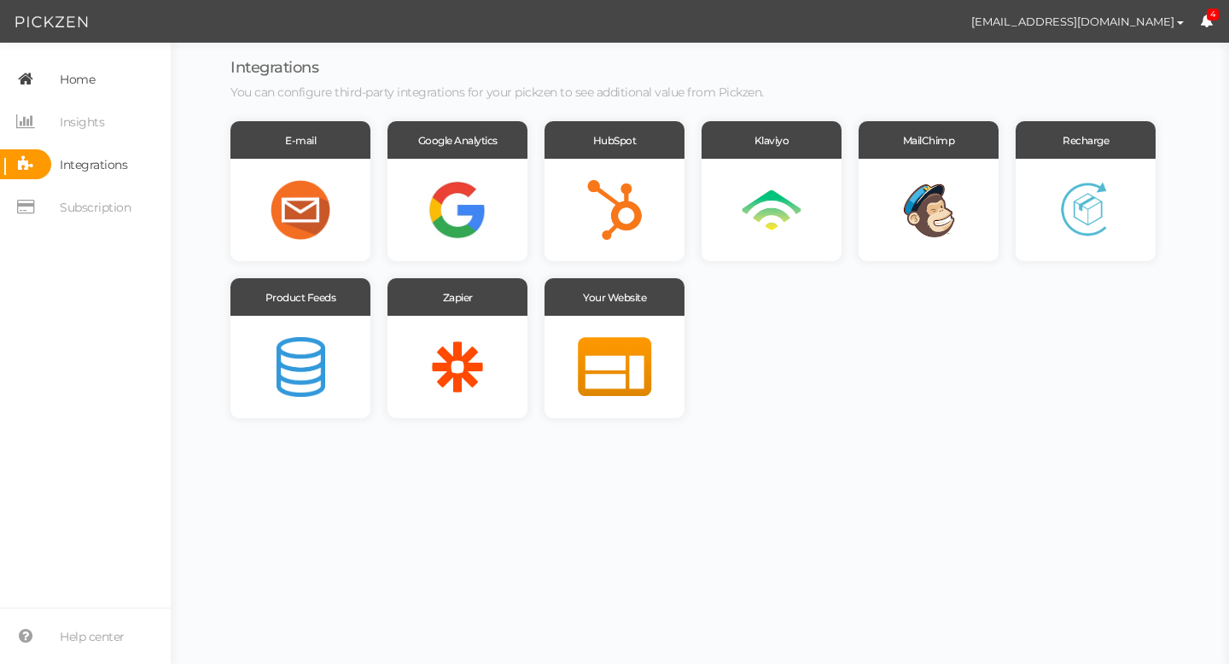
click at [82, 86] on span "Home" at bounding box center [77, 79] width 35 height 27
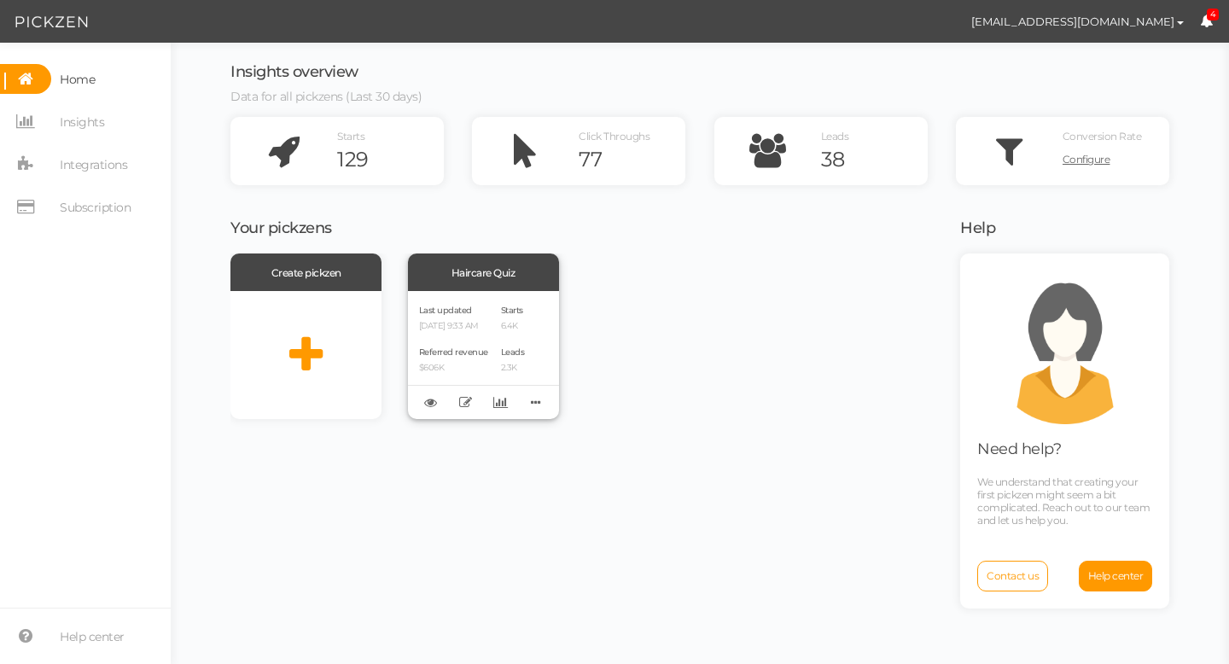
click at [483, 332] on div "Last updated [DATE] 9:33 AM Referred revenue $606K" at bounding box center [453, 355] width 69 height 106
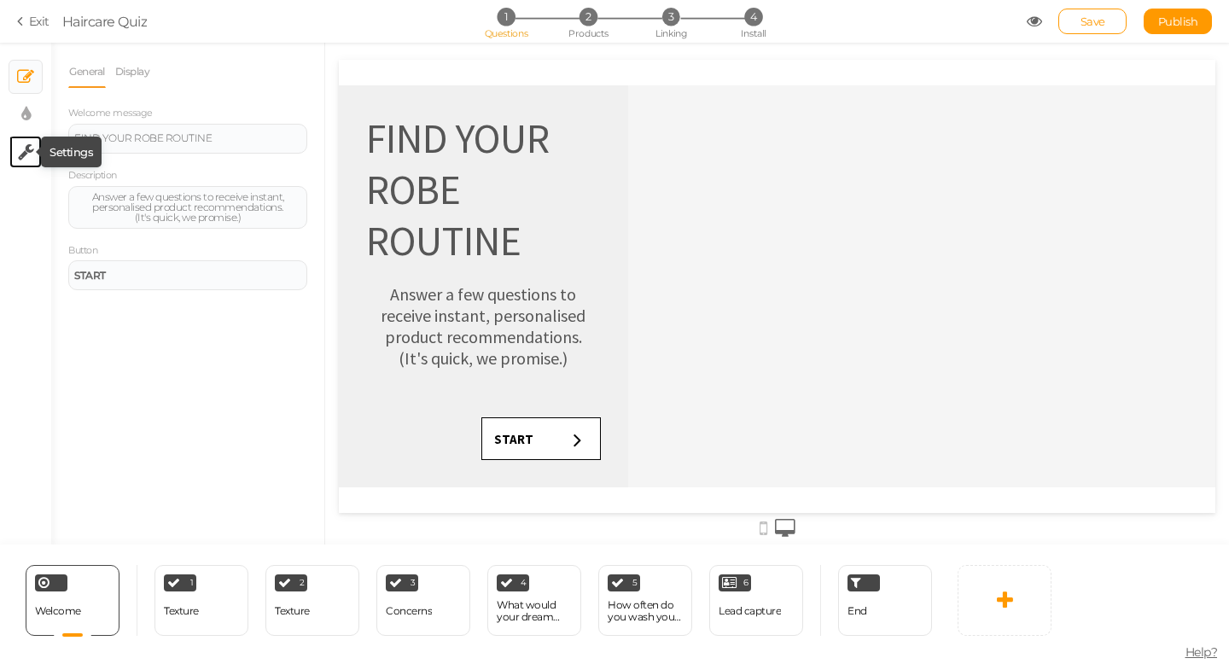
click at [32, 153] on icon at bounding box center [26, 151] width 16 height 17
select select "en"
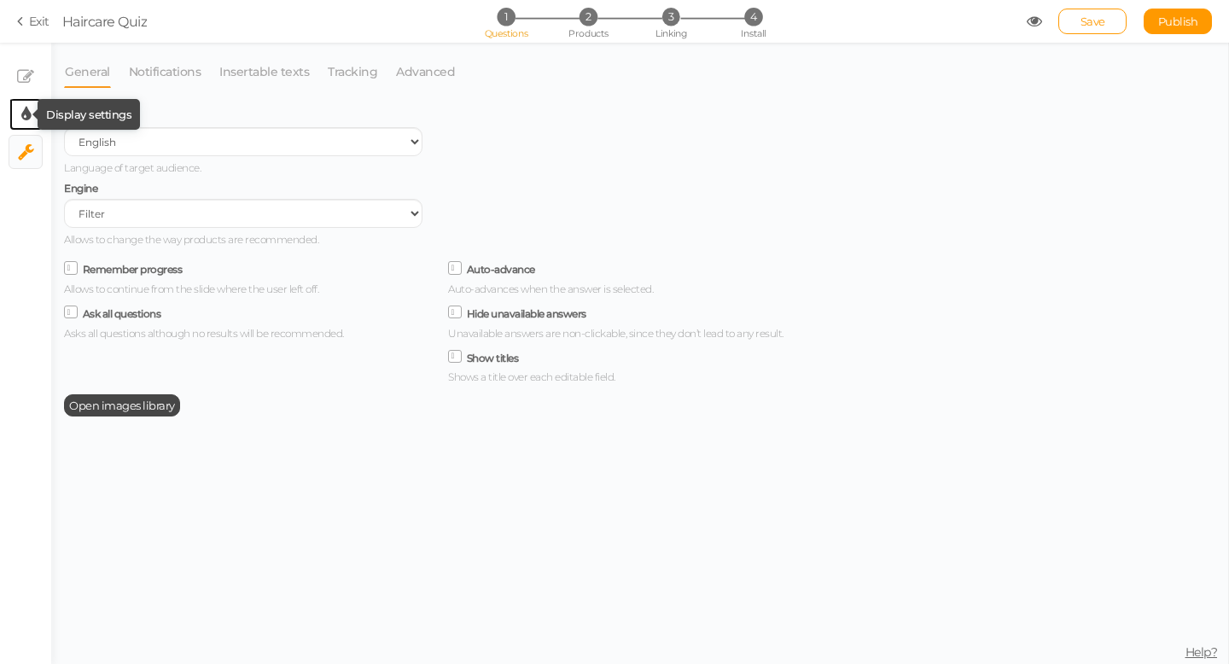
click at [29, 113] on icon at bounding box center [25, 114] width 9 height 17
select select "sourcesanspro"
select select "fade"
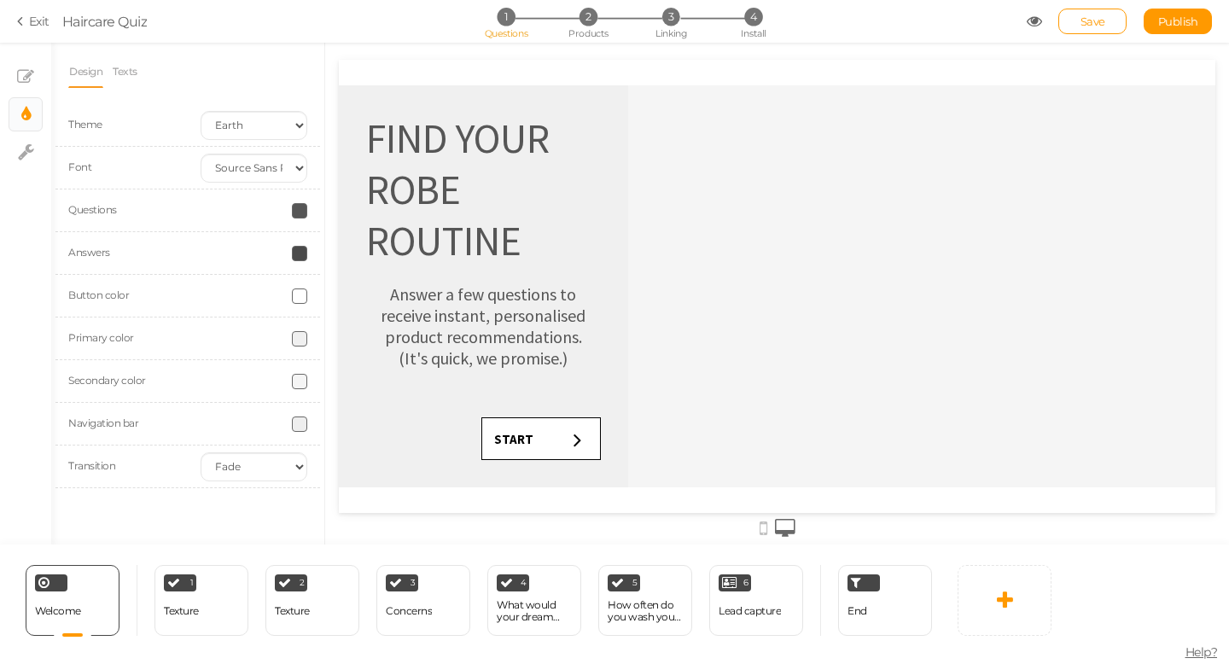
click at [302, 212] on span at bounding box center [299, 210] width 15 height 15
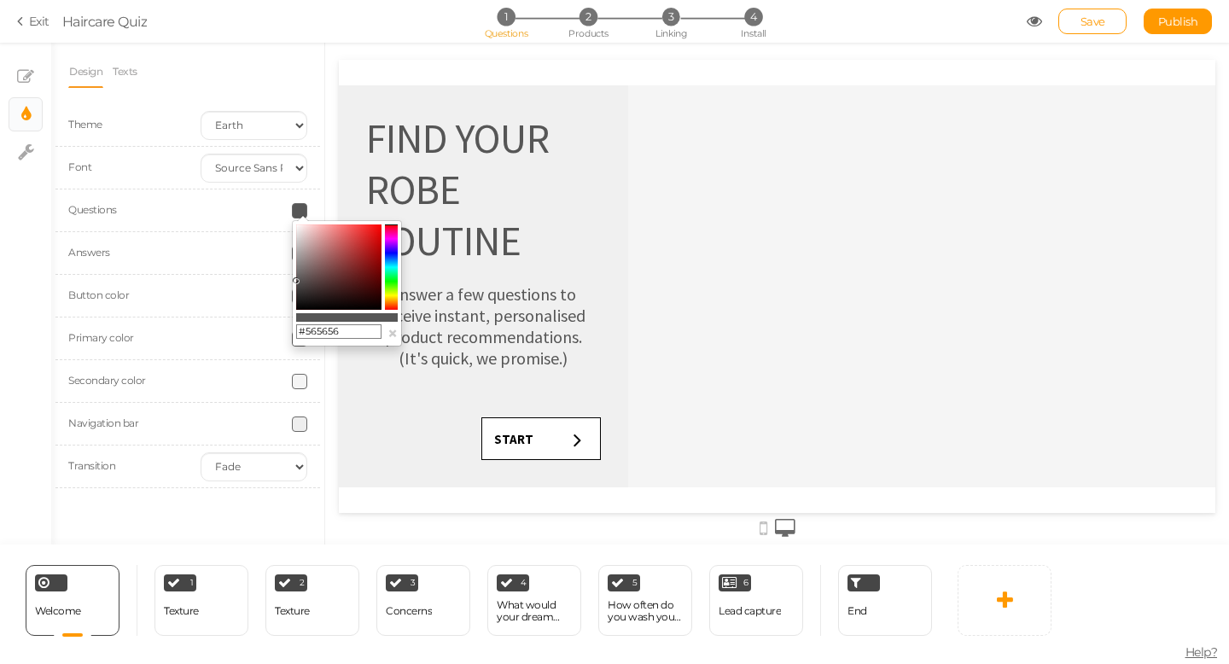
click at [378, 306] on colorpicker-saturation at bounding box center [338, 266] width 85 height 85
type input "#090000"
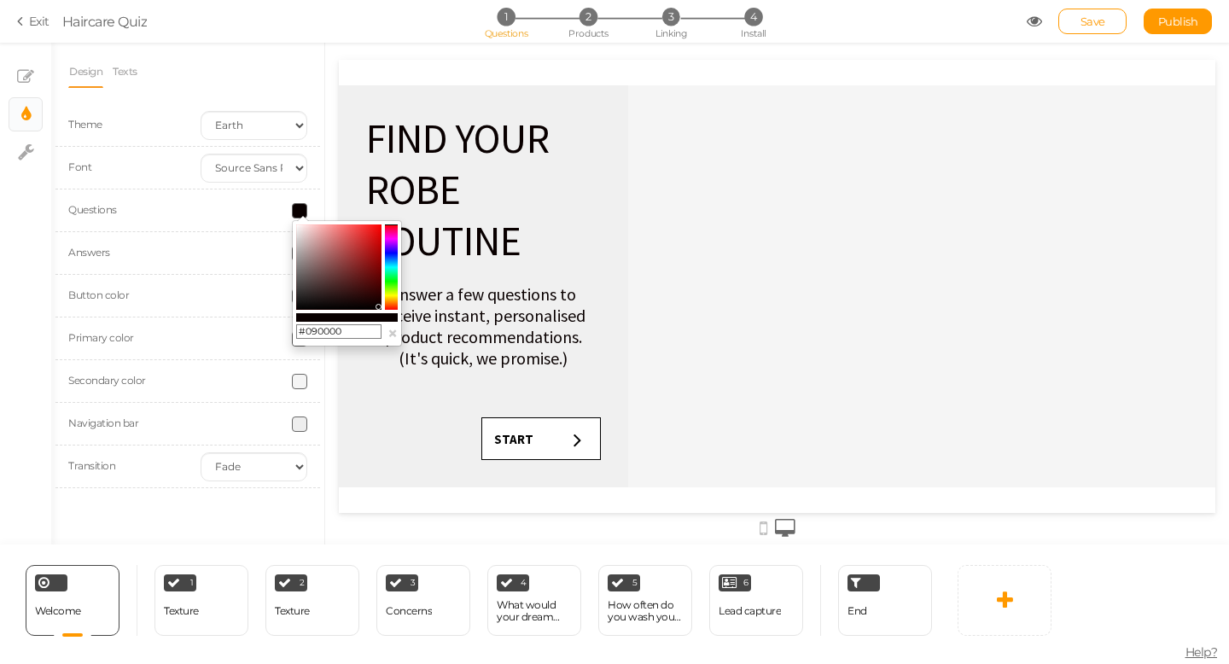
click at [229, 305] on div "Button color" at bounding box center [187, 296] width 264 height 43
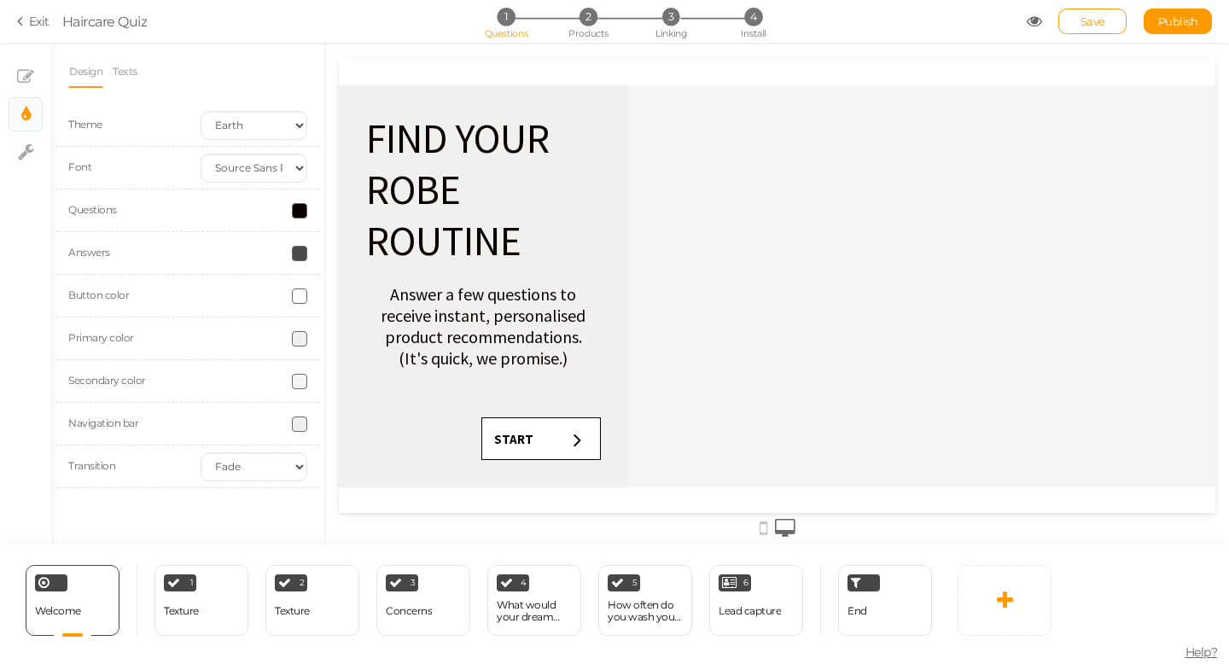
click at [298, 336] on span at bounding box center [299, 338] width 15 height 15
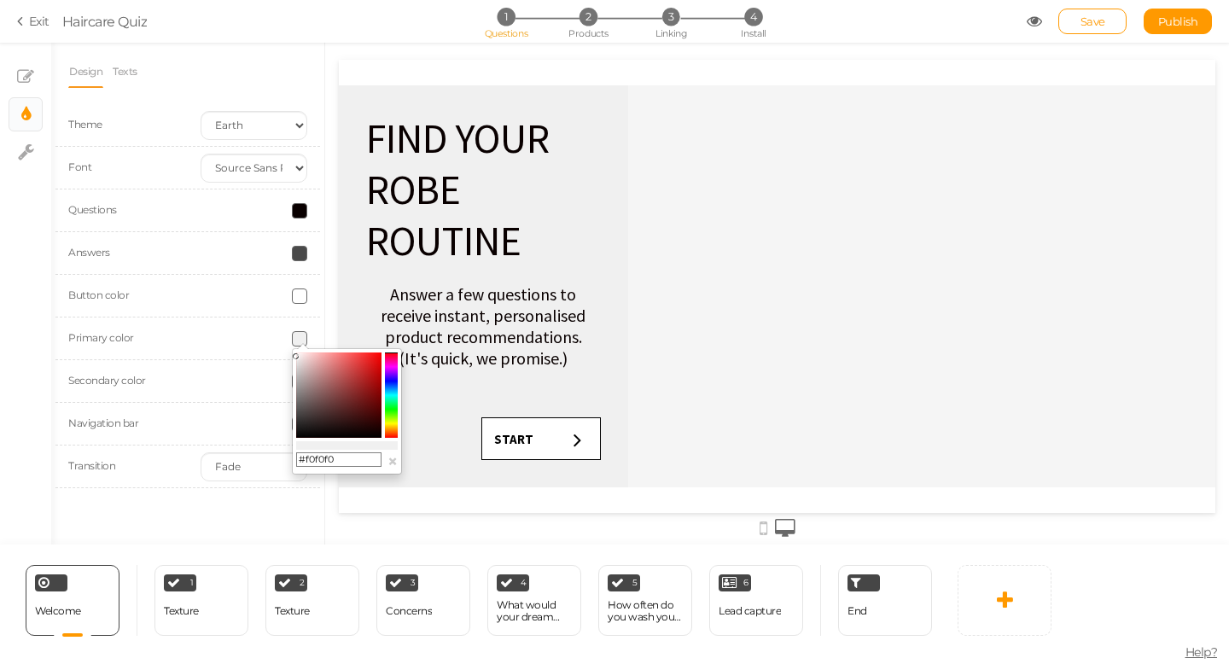
click at [393, 422] on colorpicker-hue at bounding box center [391, 394] width 13 height 85
click at [393, 427] on colorpicker-hue at bounding box center [391, 394] width 13 height 85
click at [321, 360] on colorpicker-saturation at bounding box center [338, 394] width 85 height 85
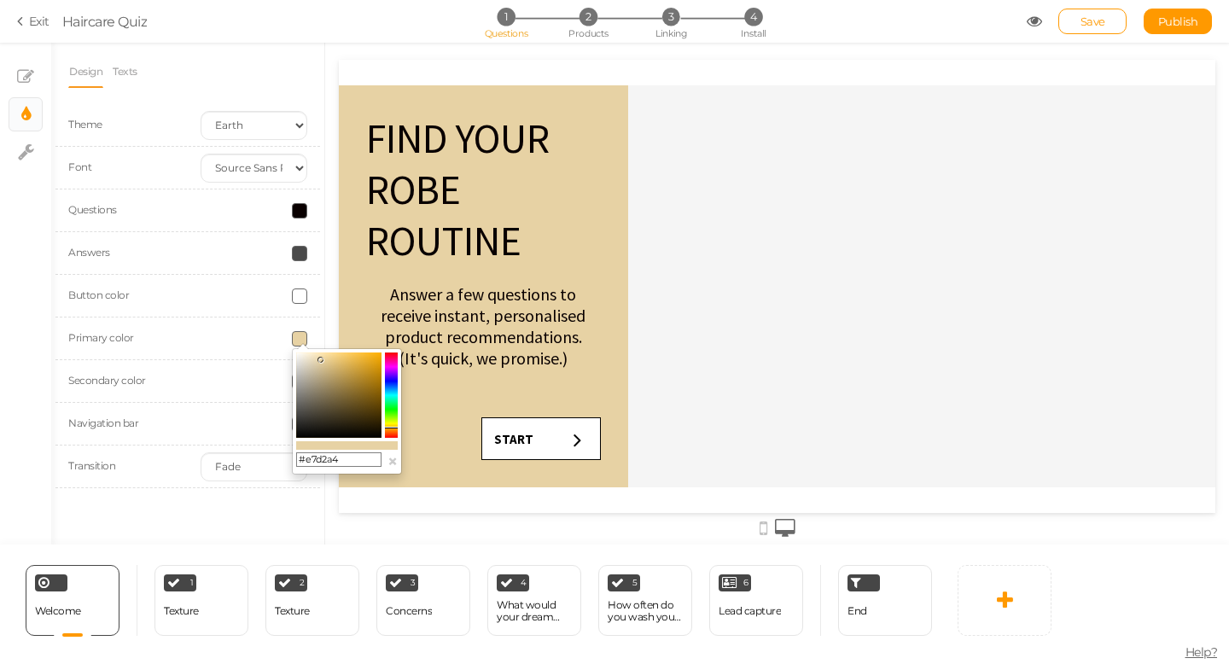
click at [315, 357] on colorpicker-saturation at bounding box center [338, 394] width 85 height 85
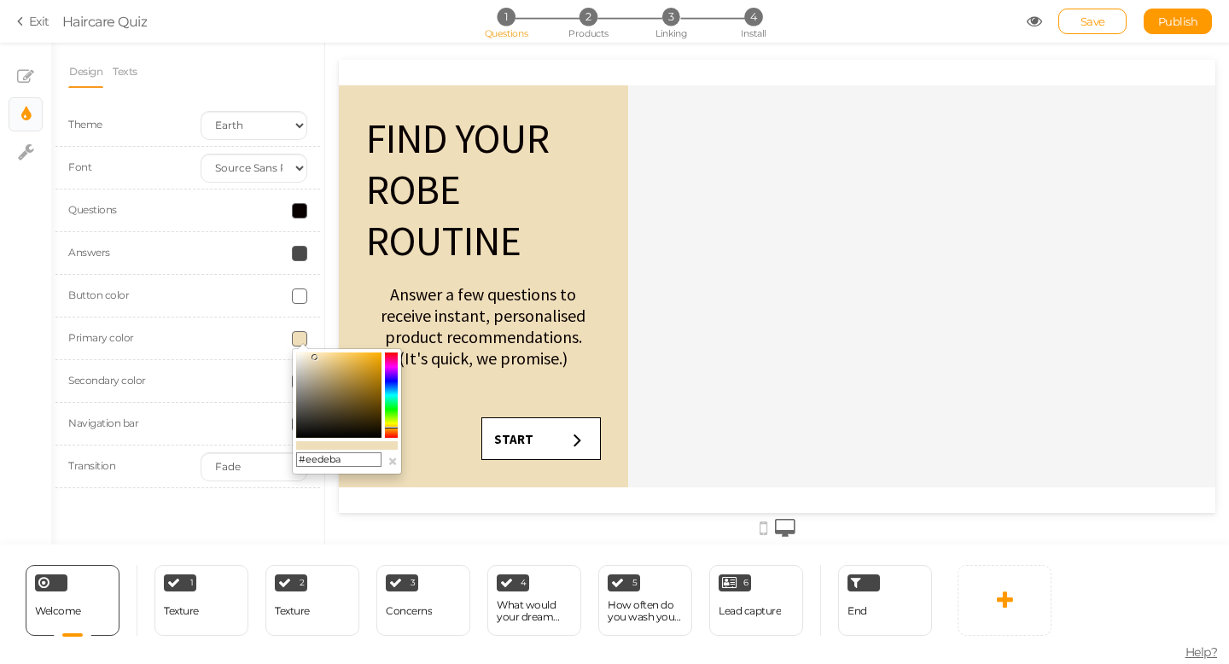
click at [311, 357] on icon at bounding box center [314, 357] width 6 height 6
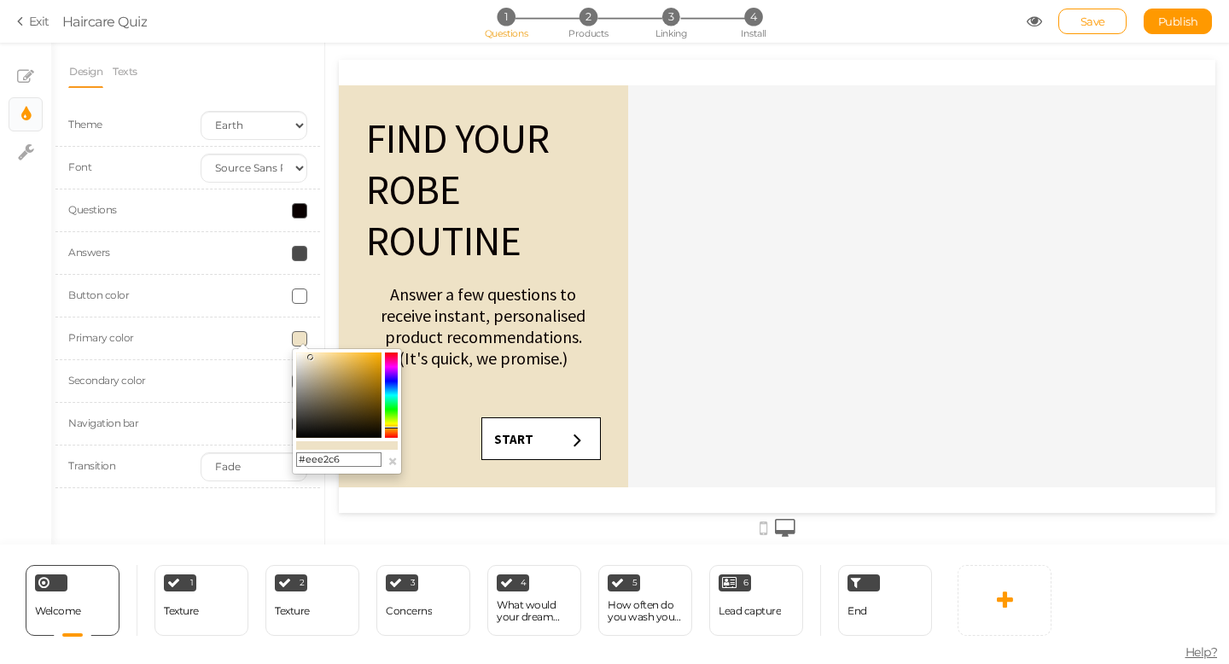
click at [392, 410] on colorpicker-hue at bounding box center [391, 394] width 13 height 85
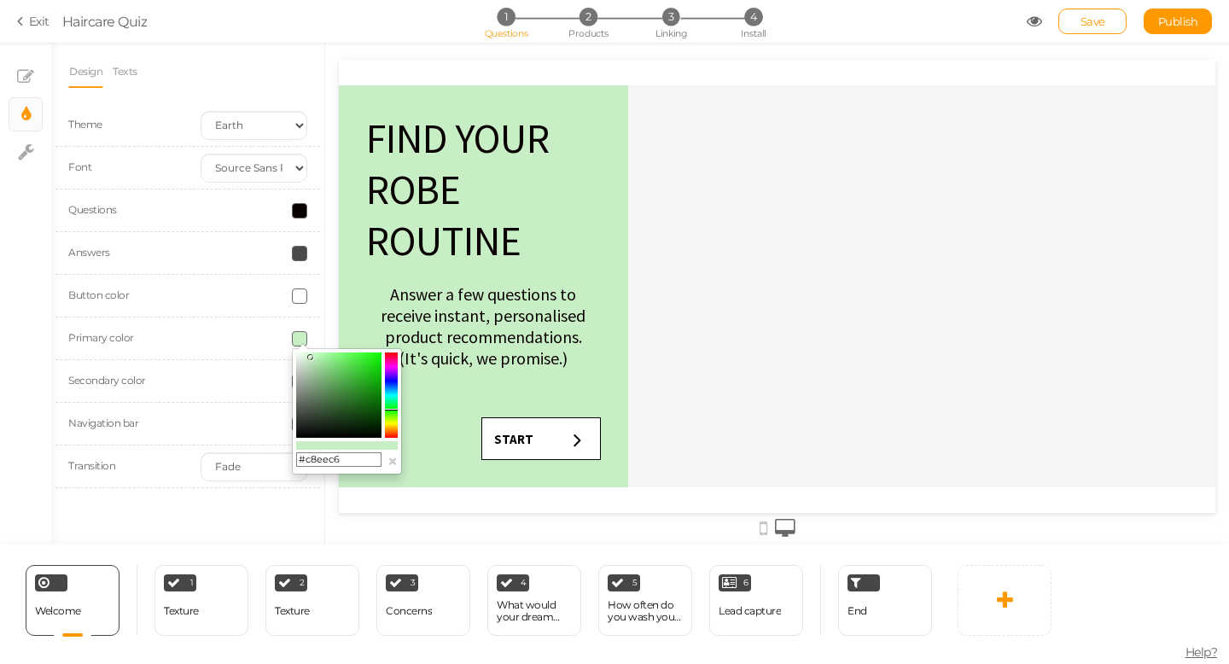
click at [317, 363] on colorpicker-saturation at bounding box center [338, 394] width 85 height 85
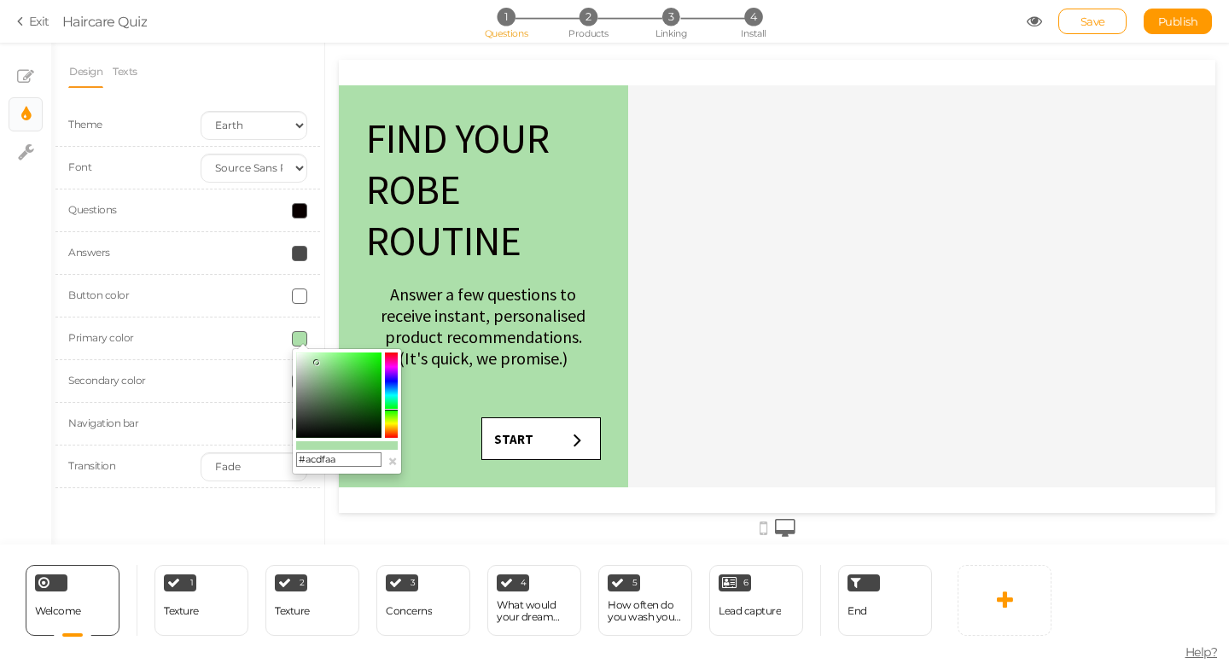
click at [311, 356] on colorpicker-saturation at bounding box center [338, 394] width 85 height 85
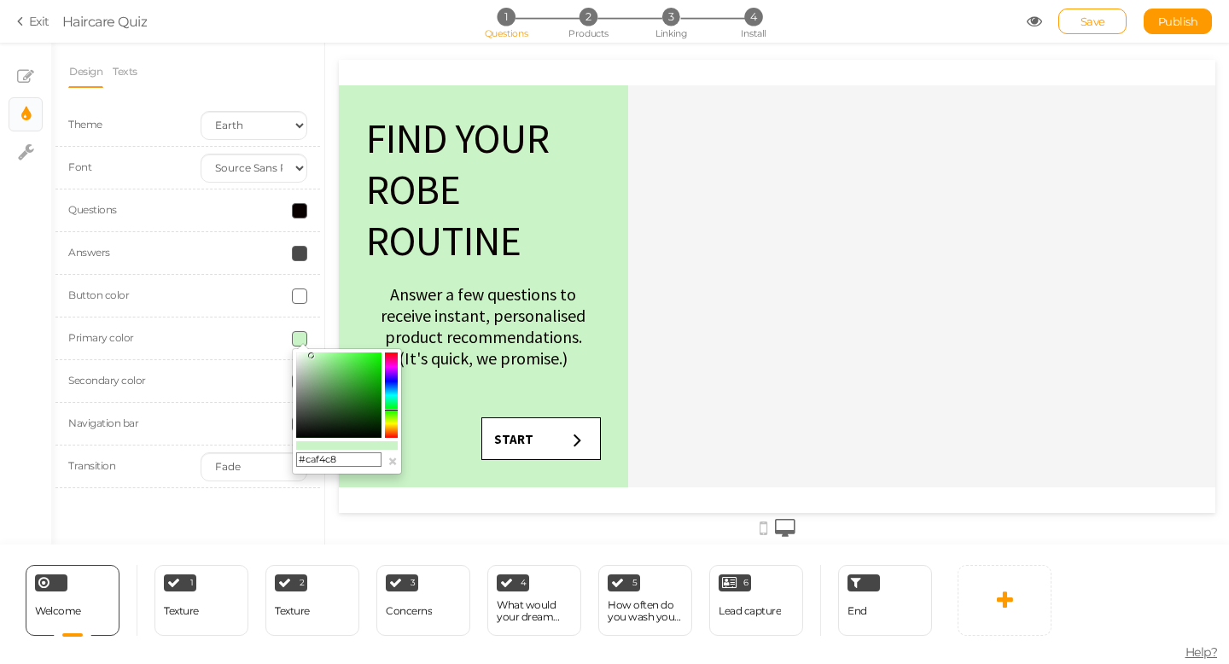
click at [320, 354] on colorpicker-saturation at bounding box center [338, 394] width 85 height 85
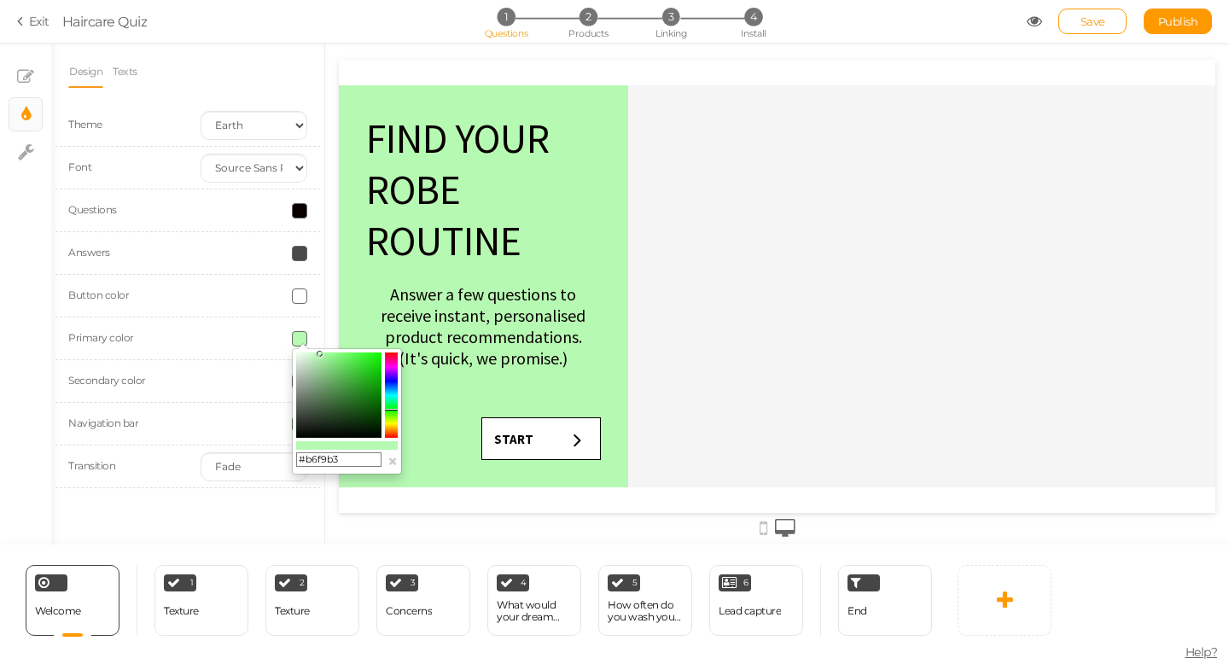
click at [307, 354] on colorpicker-saturation at bounding box center [338, 394] width 85 height 85
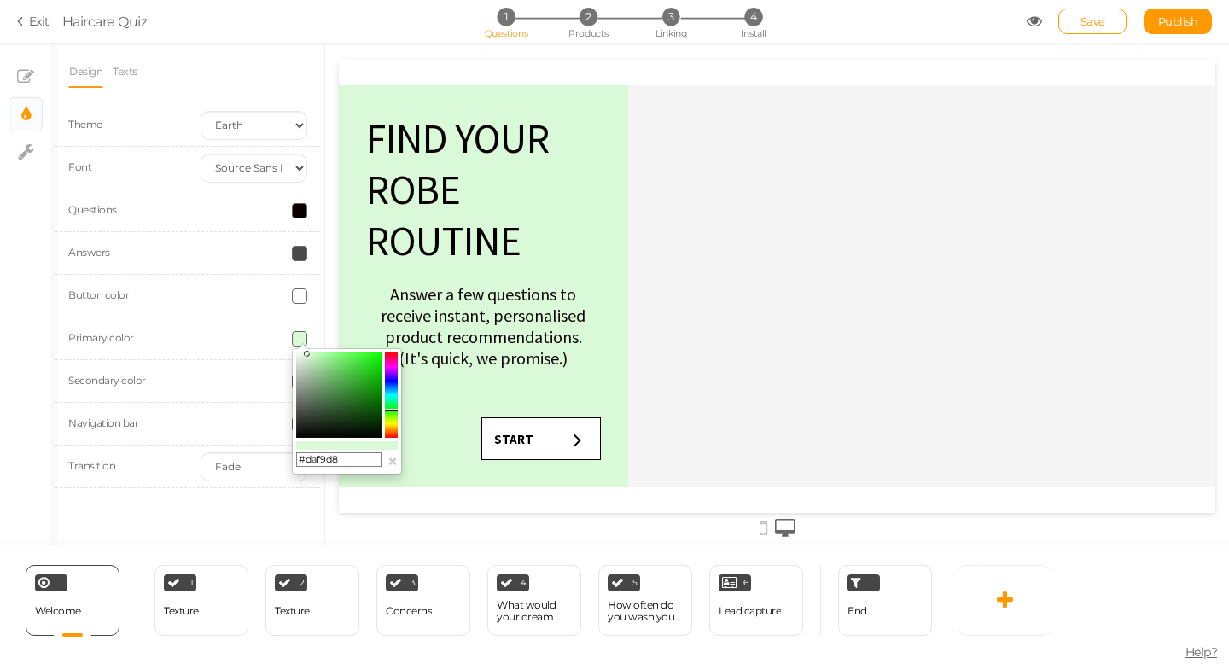
click at [303, 354] on colorpicker-saturation at bounding box center [338, 394] width 85 height 85
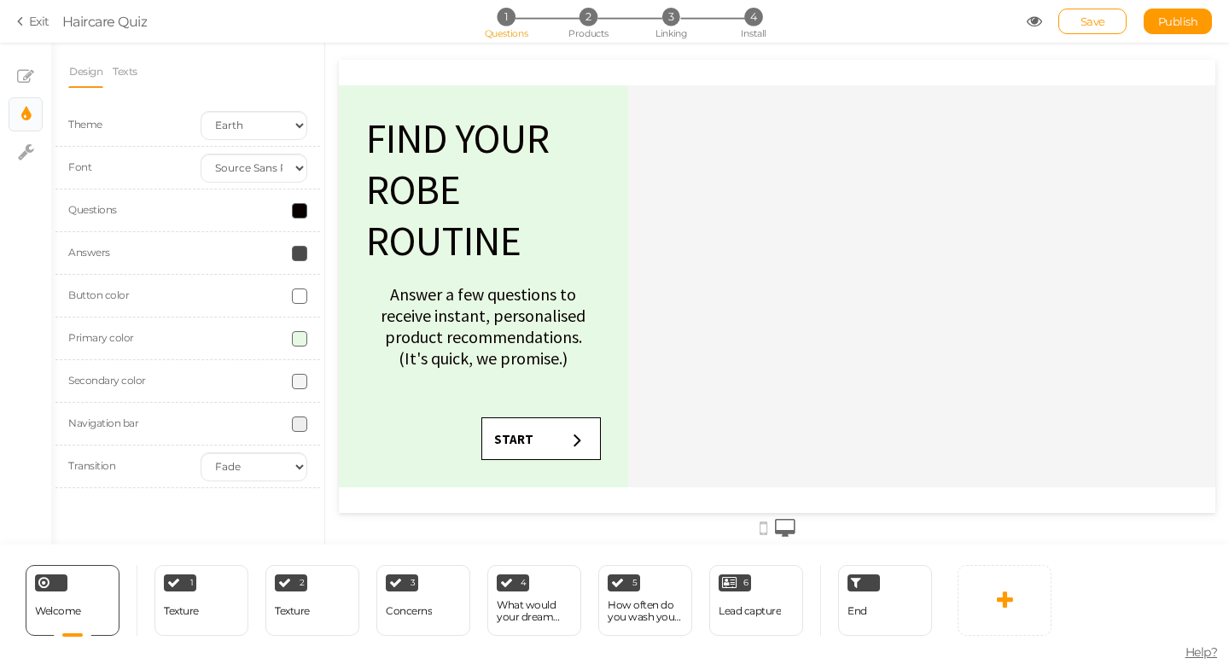
click at [187, 372] on div "Secondary color" at bounding box center [121, 381] width 132 height 19
click at [218, 386] on div at bounding box center [254, 381] width 132 height 15
click at [301, 341] on span at bounding box center [299, 338] width 15 height 15
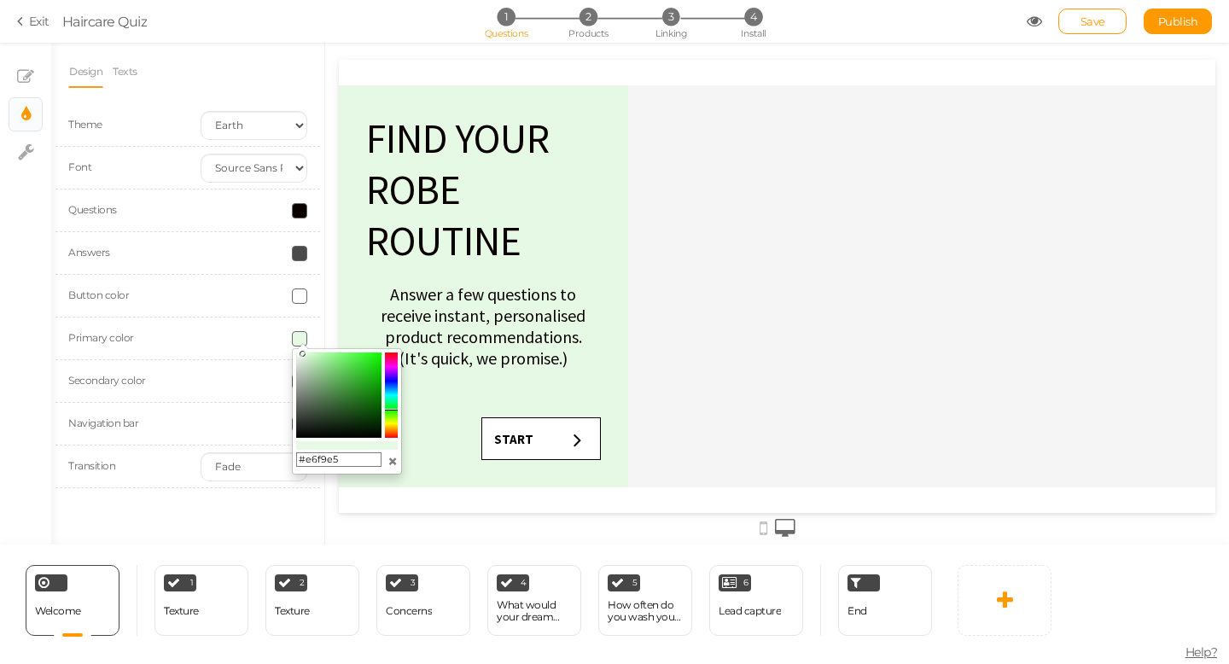
click at [391, 459] on button "×" at bounding box center [392, 461] width 10 height 18
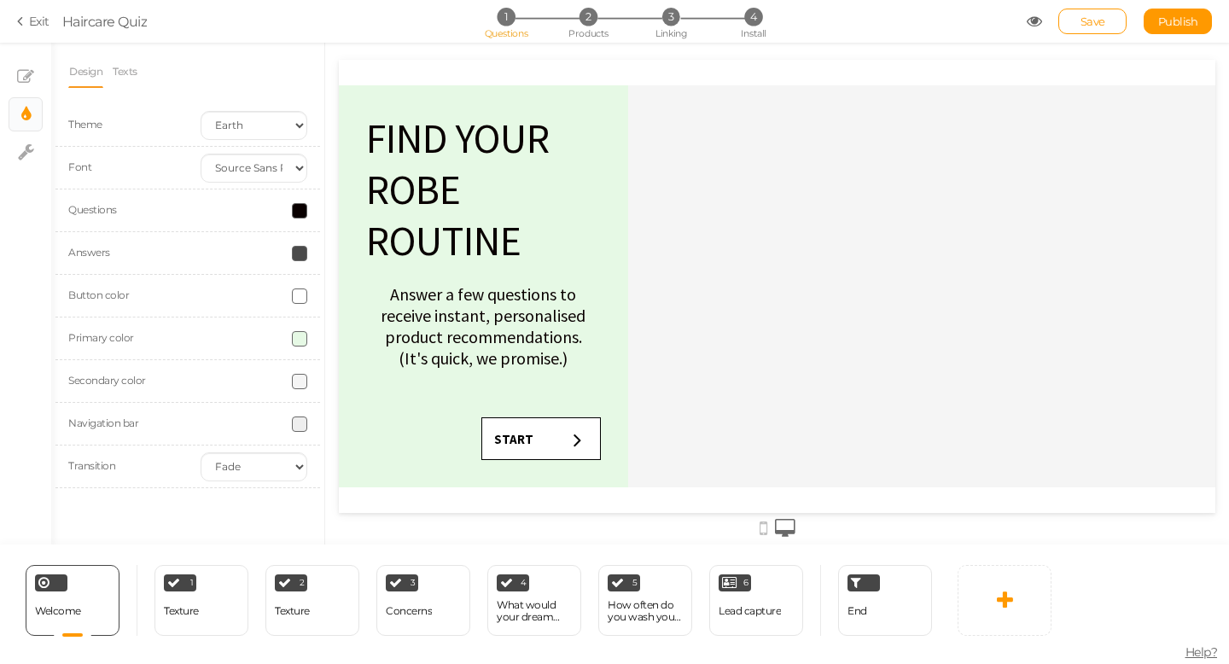
click at [305, 343] on span at bounding box center [299, 338] width 15 height 15
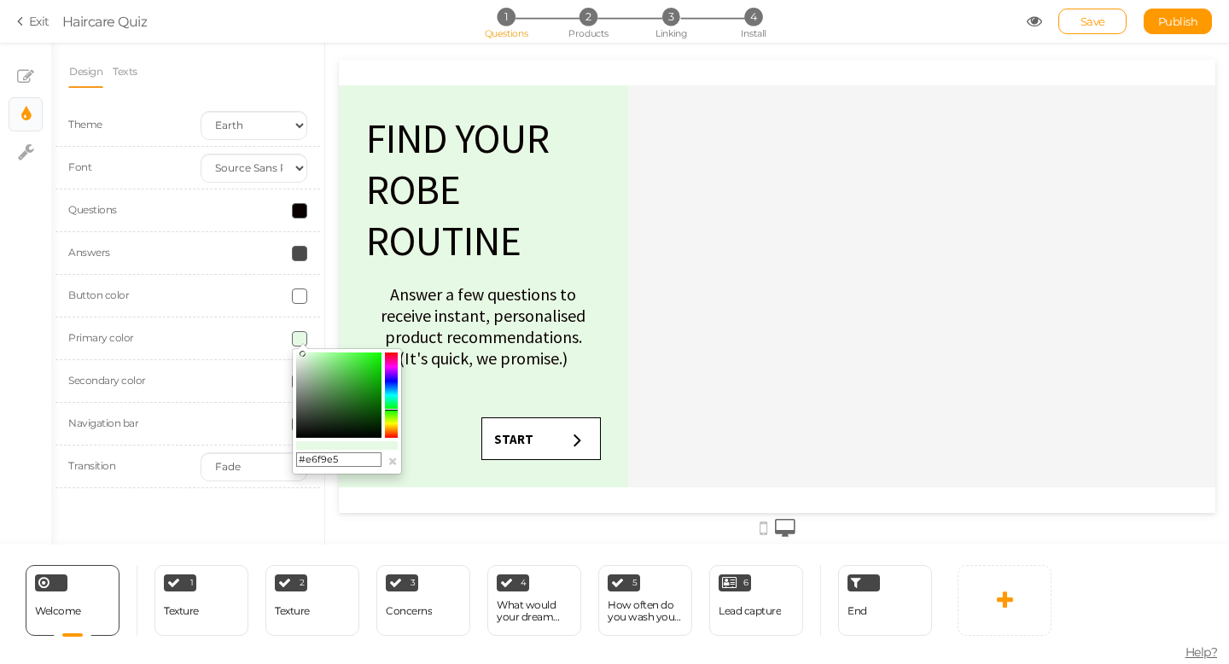
click at [298, 353] on colorpicker-saturation at bounding box center [338, 394] width 85 height 85
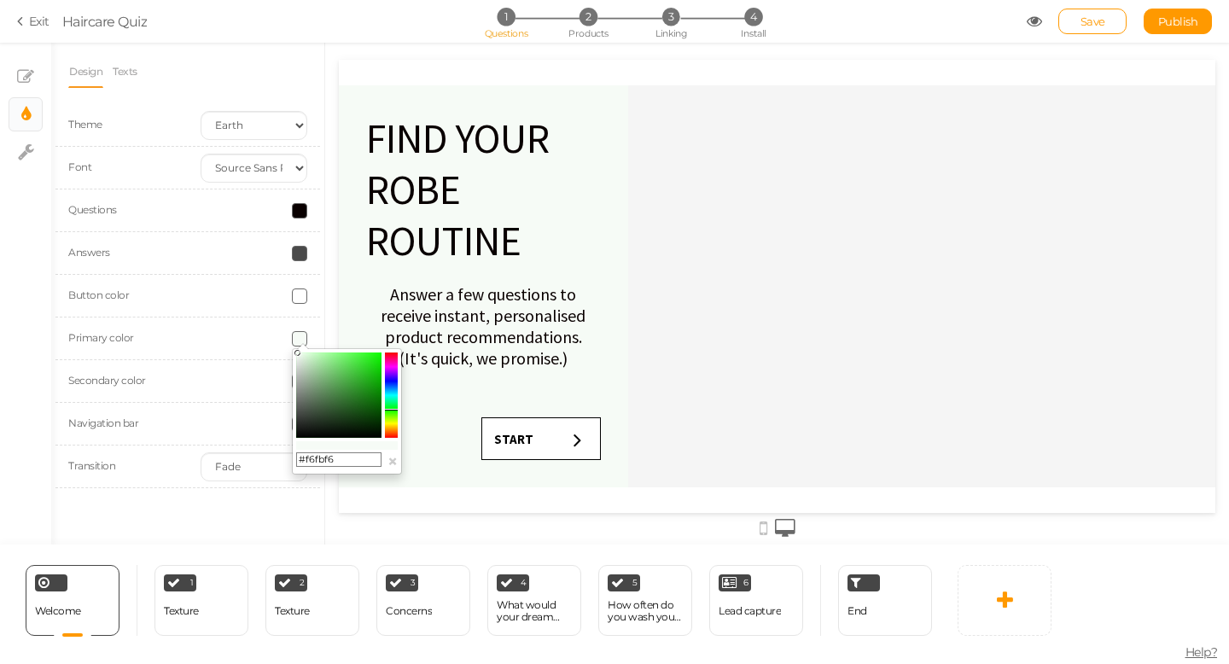
click at [299, 339] on span at bounding box center [299, 338] width 15 height 15
click at [299, 433] on colorpicker-saturation at bounding box center [338, 394] width 85 height 85
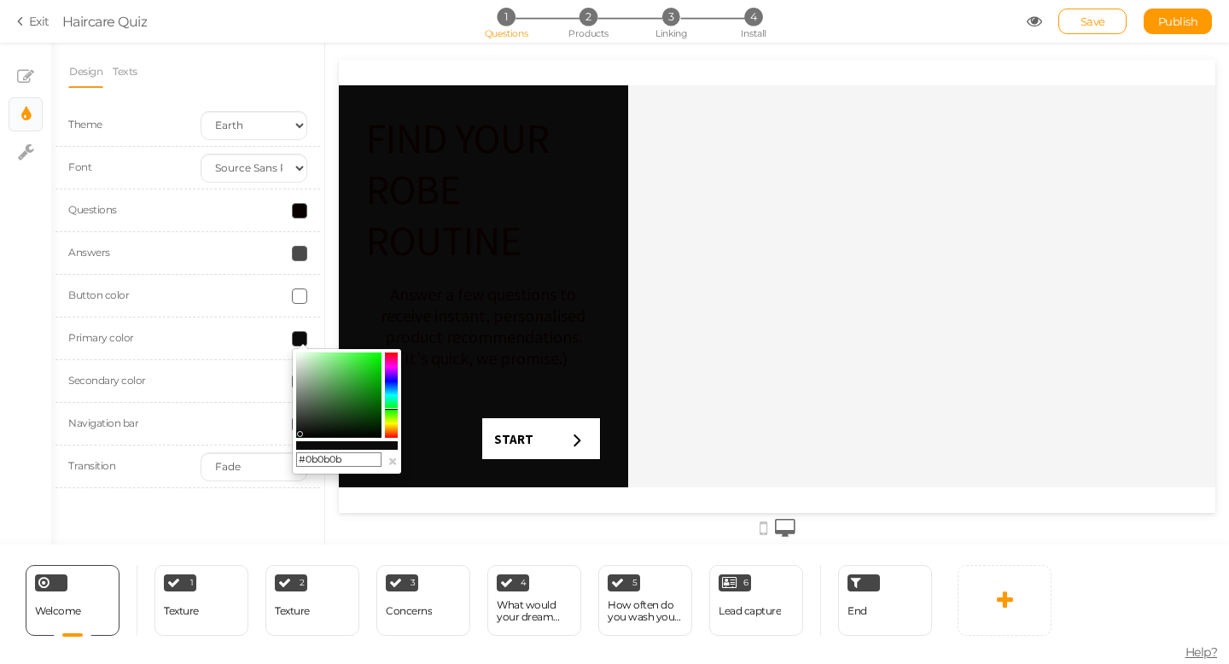
click at [299, 357] on colorpicker-saturation at bounding box center [338, 394] width 85 height 85
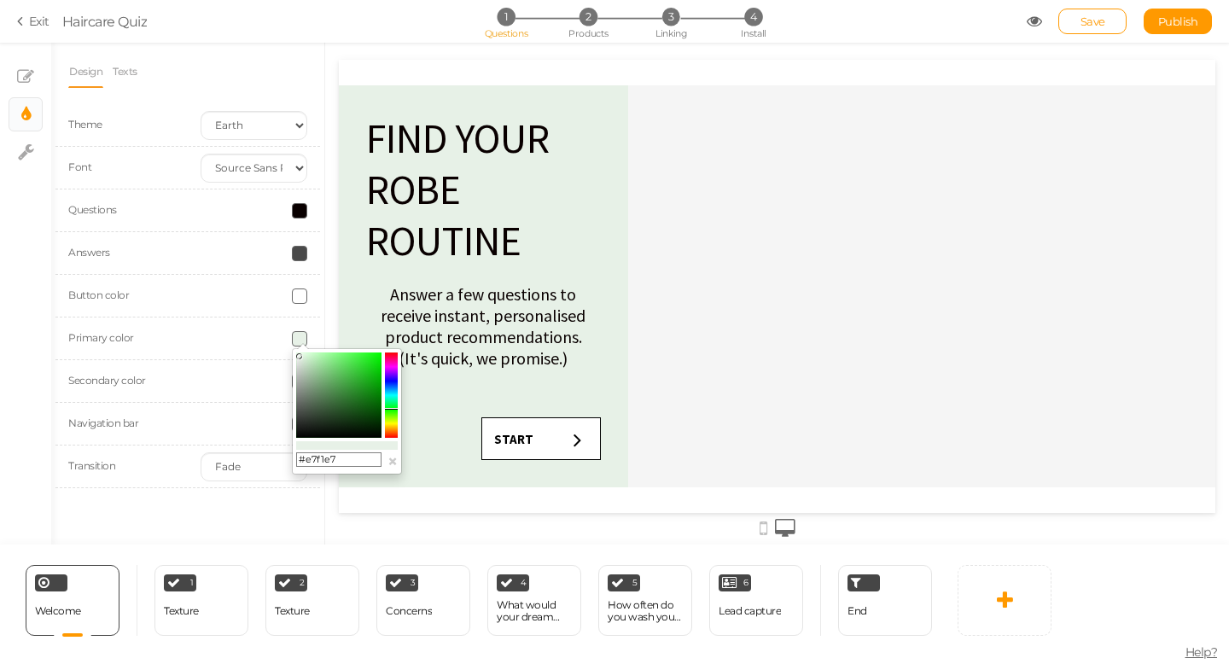
click at [296, 357] on icon at bounding box center [299, 356] width 6 height 6
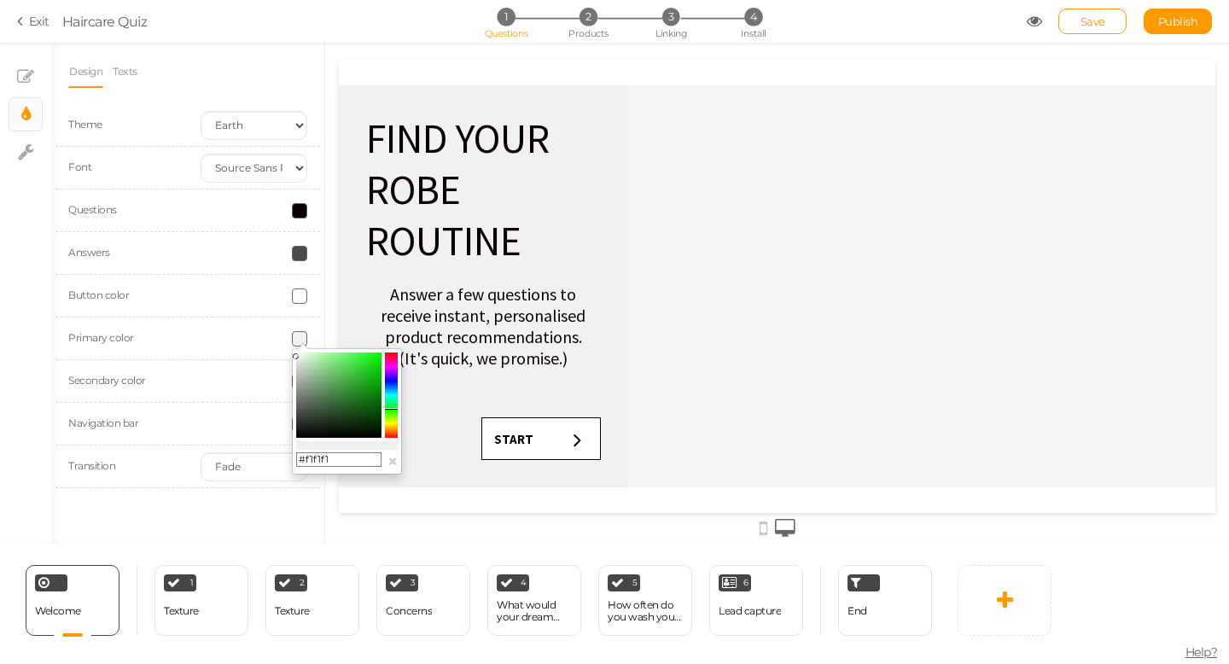
click at [392, 423] on colorpicker-hue at bounding box center [391, 394] width 13 height 85
click at [306, 354] on colorpicker-saturation at bounding box center [338, 394] width 85 height 85
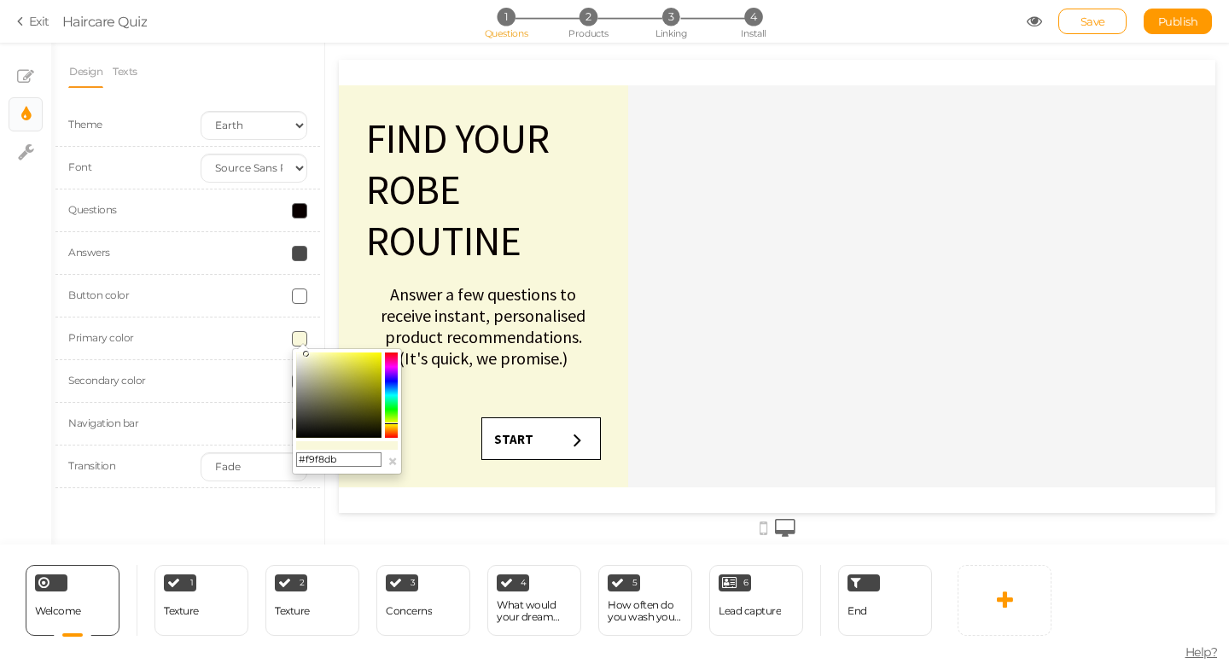
click at [312, 355] on colorpicker-saturation at bounding box center [338, 394] width 85 height 85
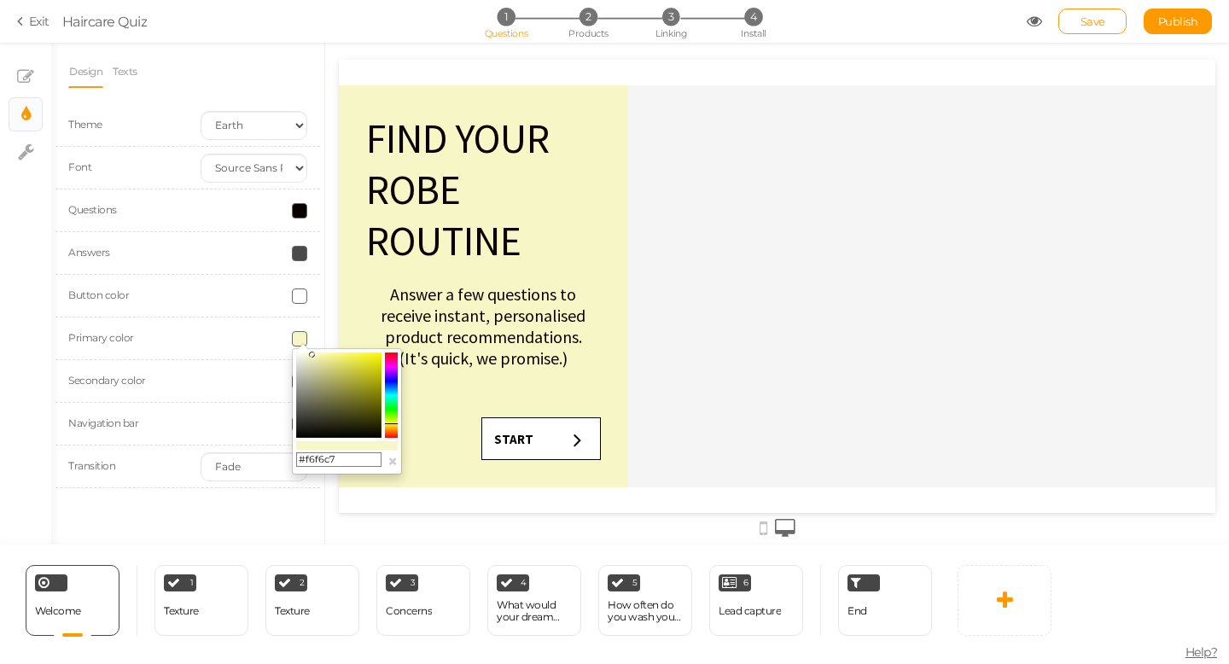
click at [296, 355] on colorpicker-saturation at bounding box center [338, 394] width 85 height 85
type input "#f6f6f6"
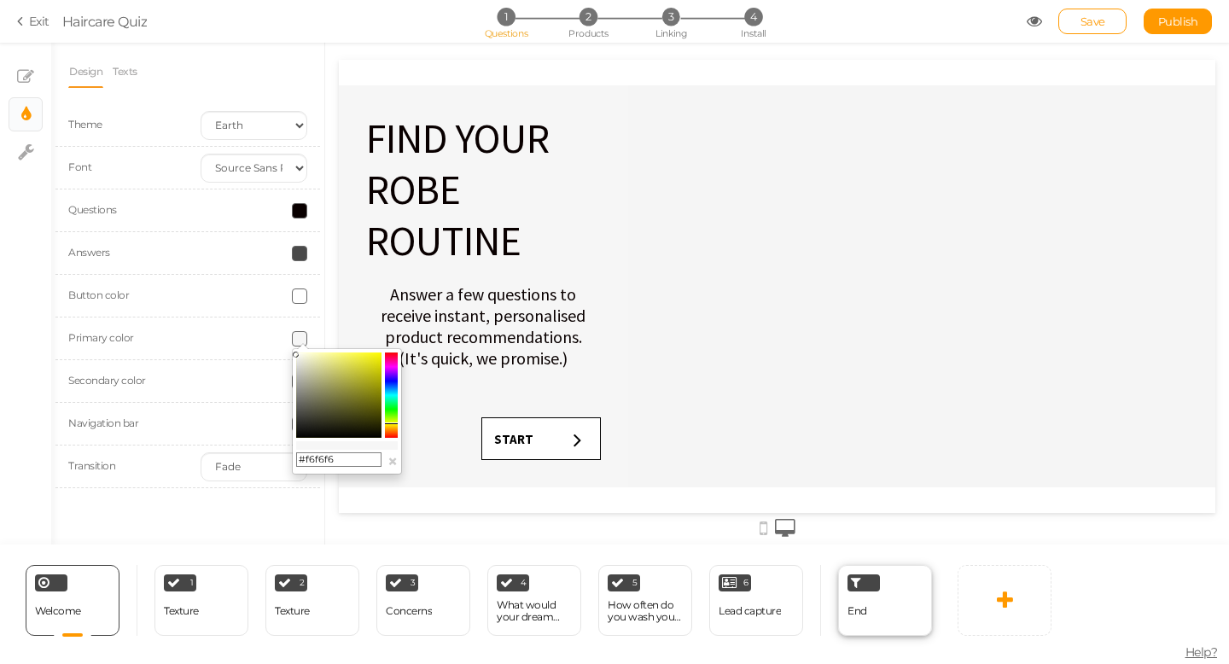
click at [886, 603] on div "End" at bounding box center [885, 600] width 94 height 71
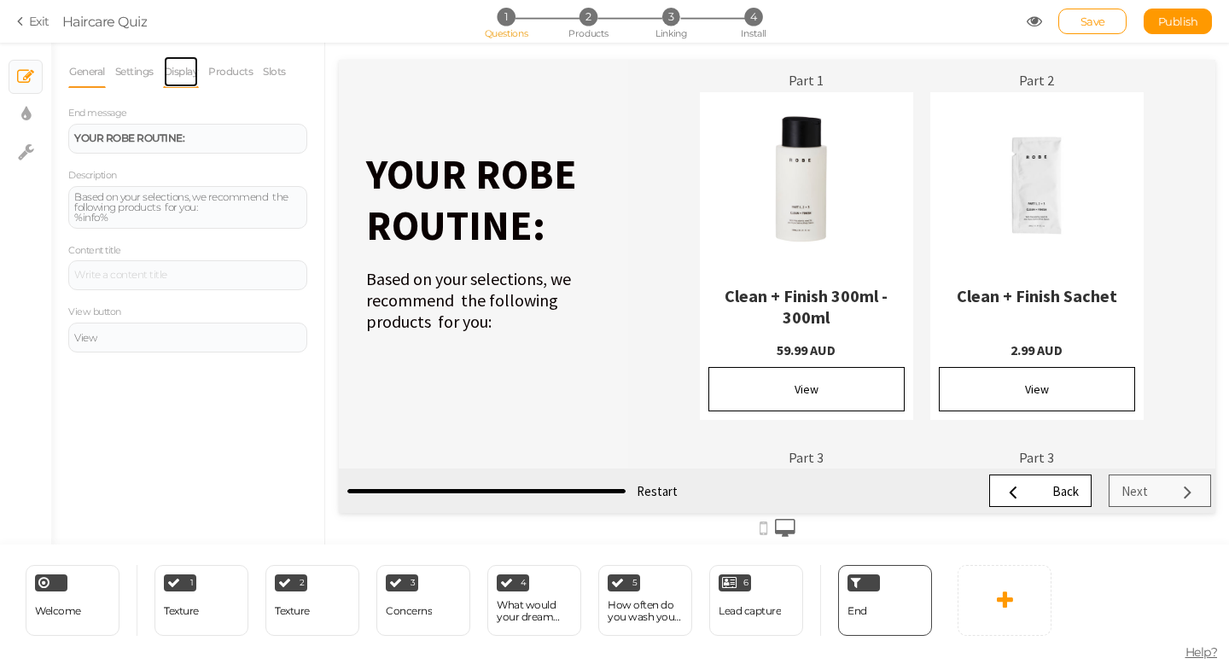
click at [180, 66] on link "Display" at bounding box center [181, 71] width 37 height 32
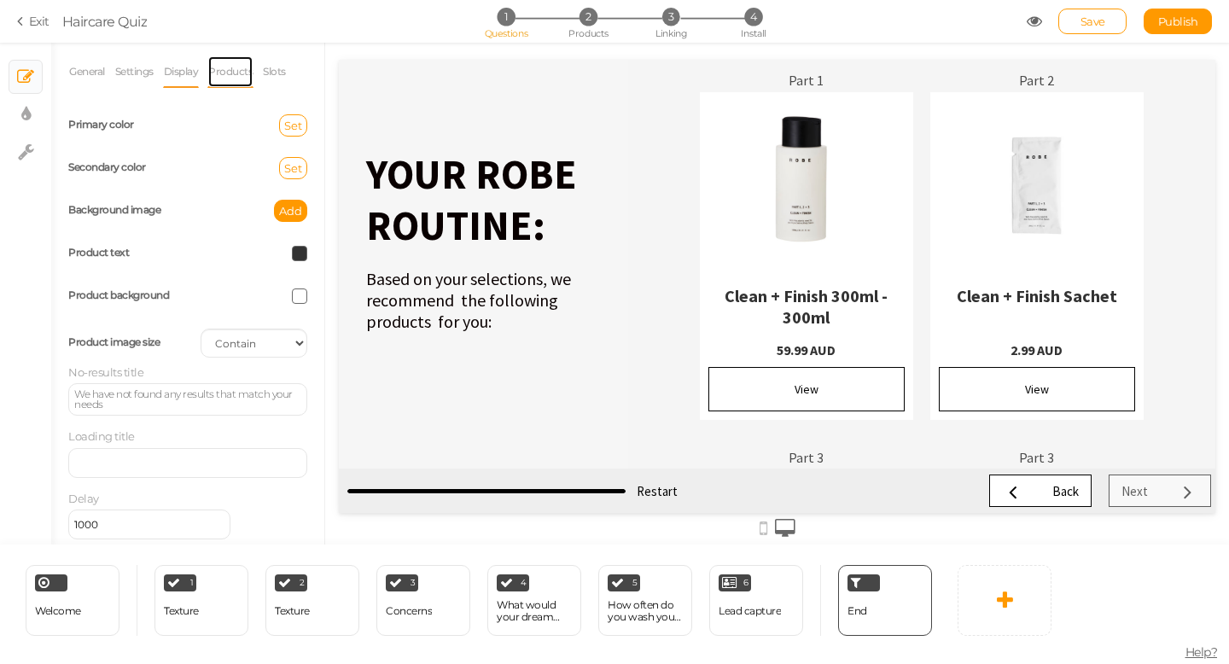
click at [232, 73] on link "Products" at bounding box center [230, 71] width 46 height 32
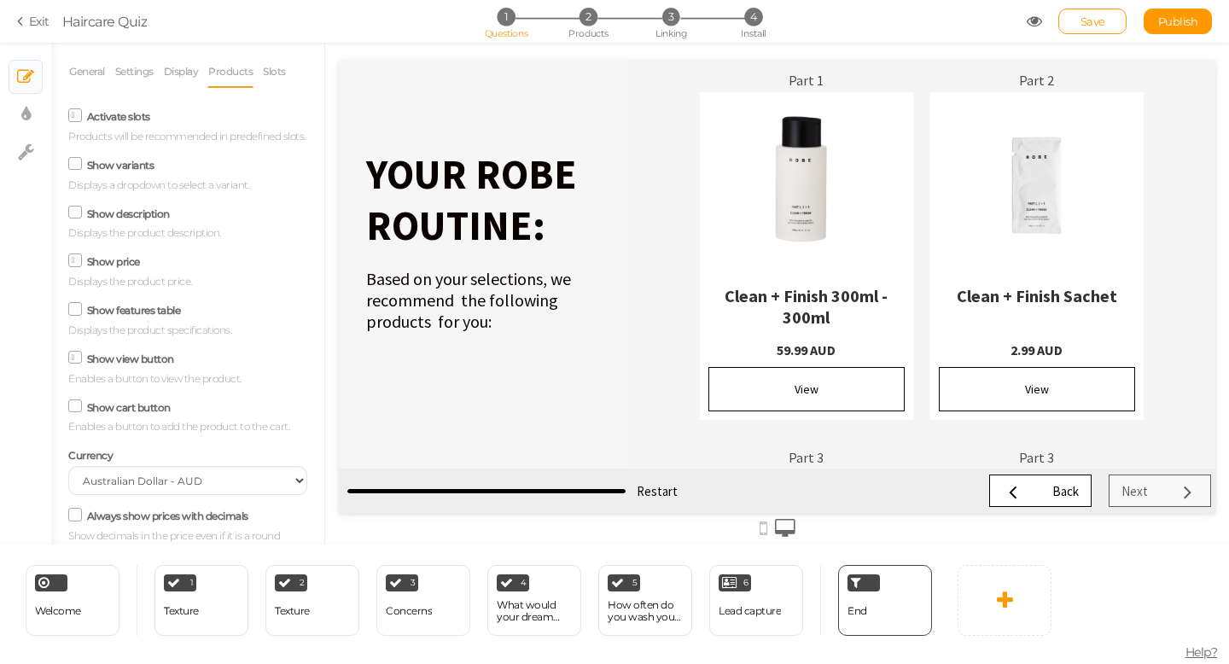
click at [76, 311] on icon at bounding box center [75, 309] width 23 height 9
click at [0, 0] on input "Show features table" at bounding box center [0, 0] width 0 height 0
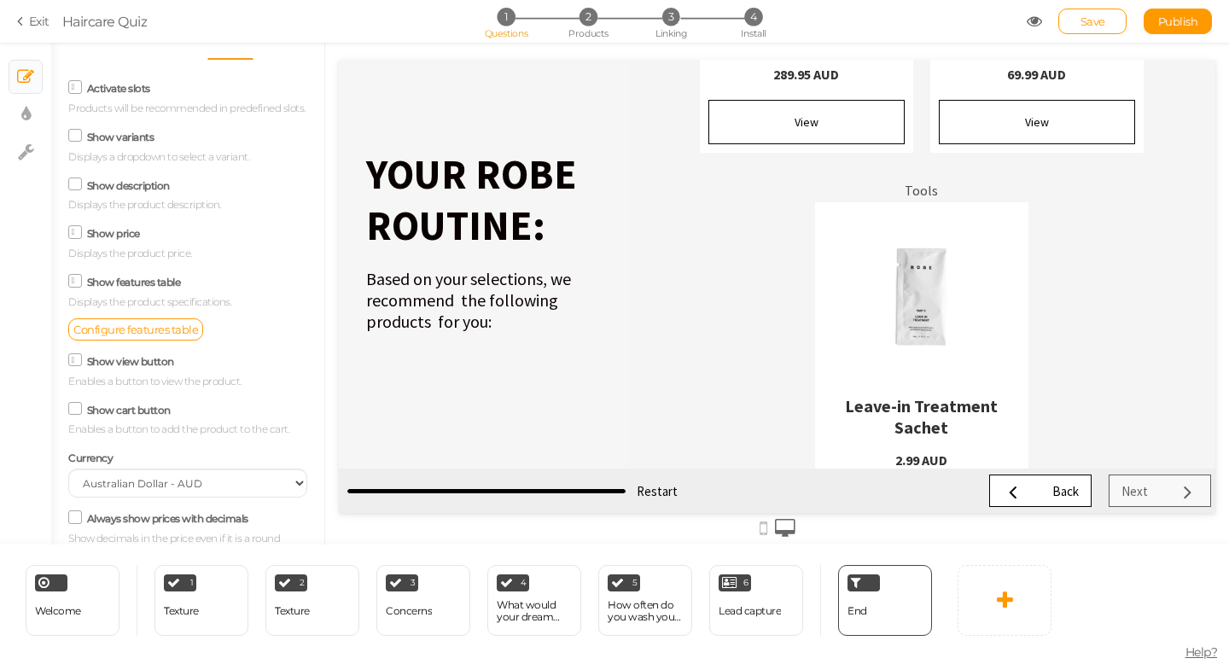
scroll to position [26, 0]
click at [73, 189] on icon at bounding box center [75, 186] width 23 height 9
click at [0, 0] on input "Show description" at bounding box center [0, 0] width 0 height 0
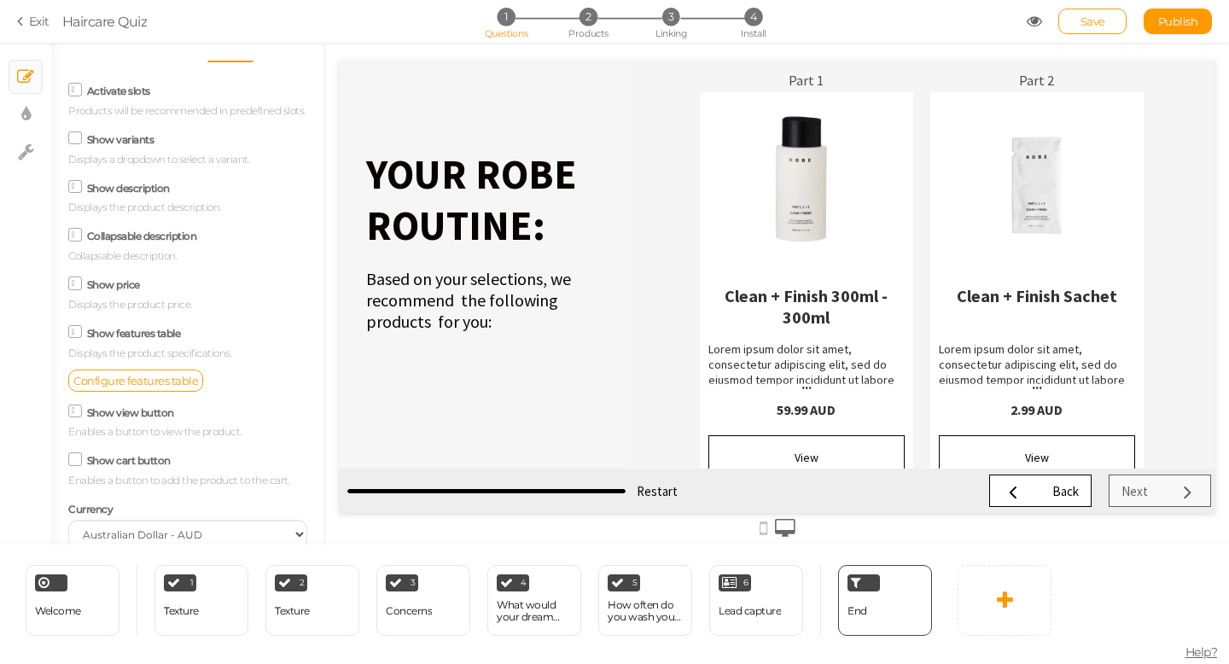
scroll to position [0, 0]
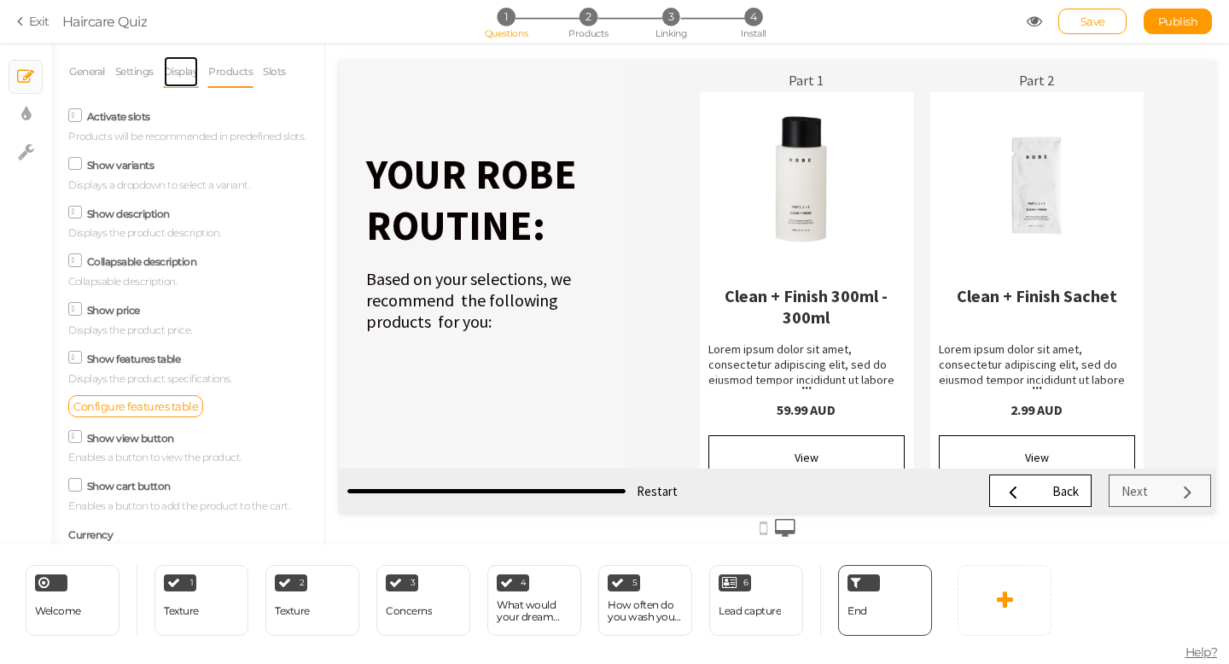
click at [183, 76] on link "Display" at bounding box center [181, 71] width 37 height 32
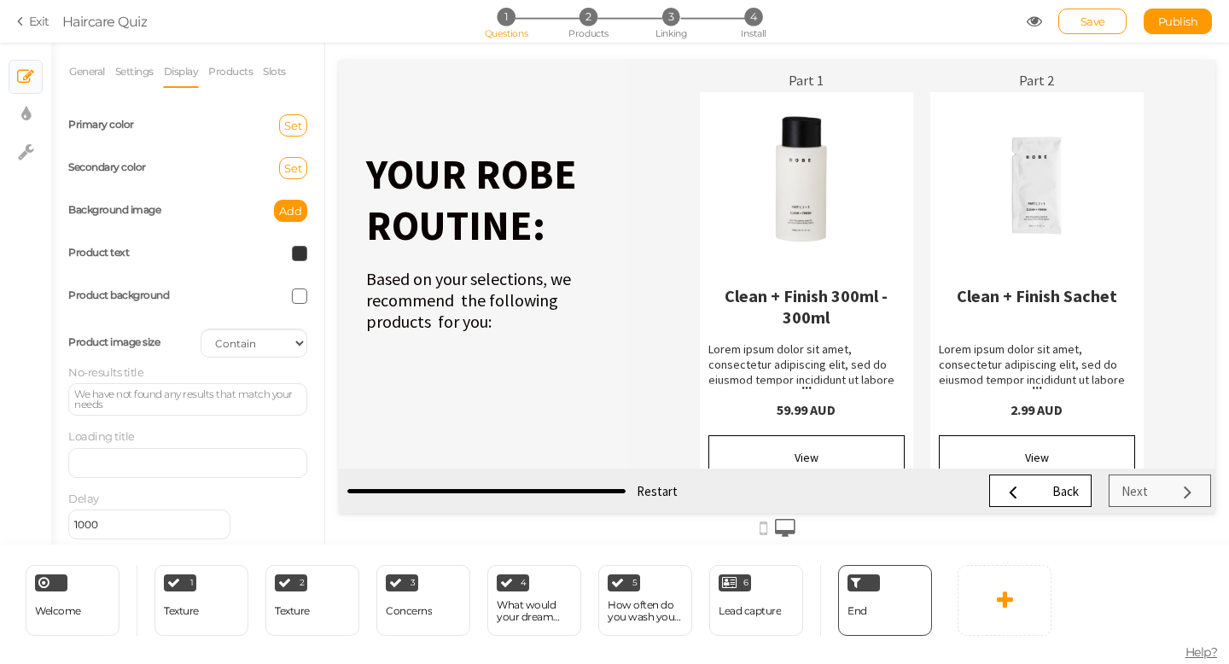
scroll to position [10, 0]
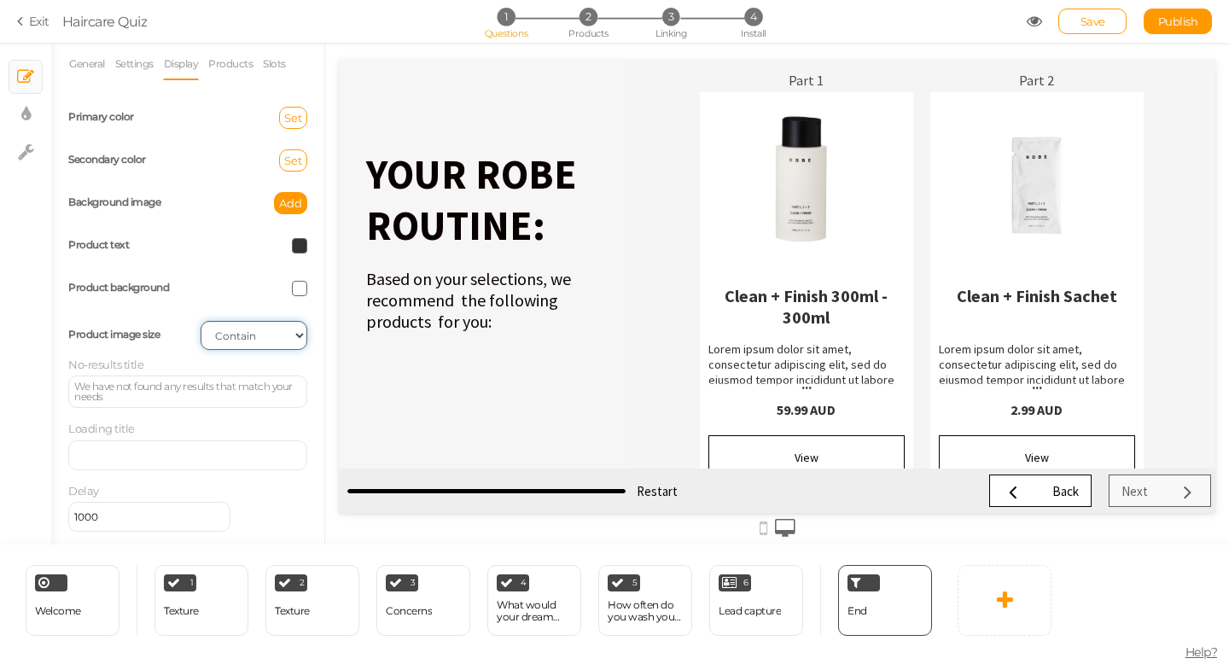
click at [217, 334] on select "Cover Contain Default" at bounding box center [253, 335] width 107 height 29
click at [239, 61] on link "Products" at bounding box center [230, 64] width 46 height 32
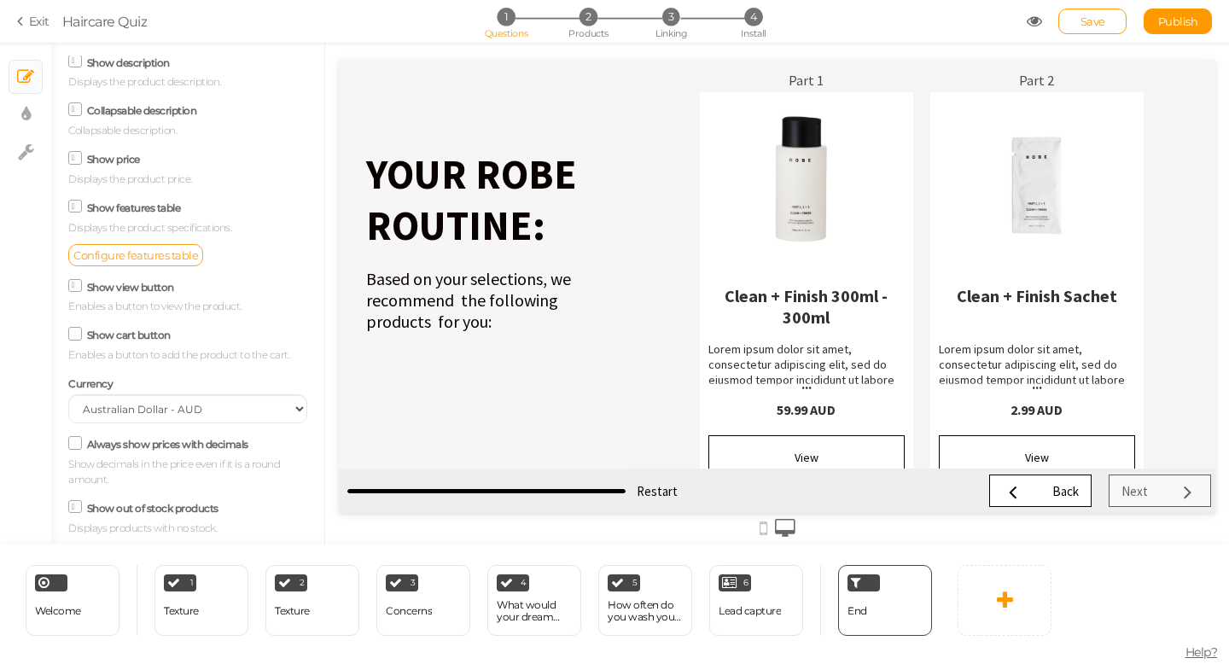
scroll to position [113, 0]
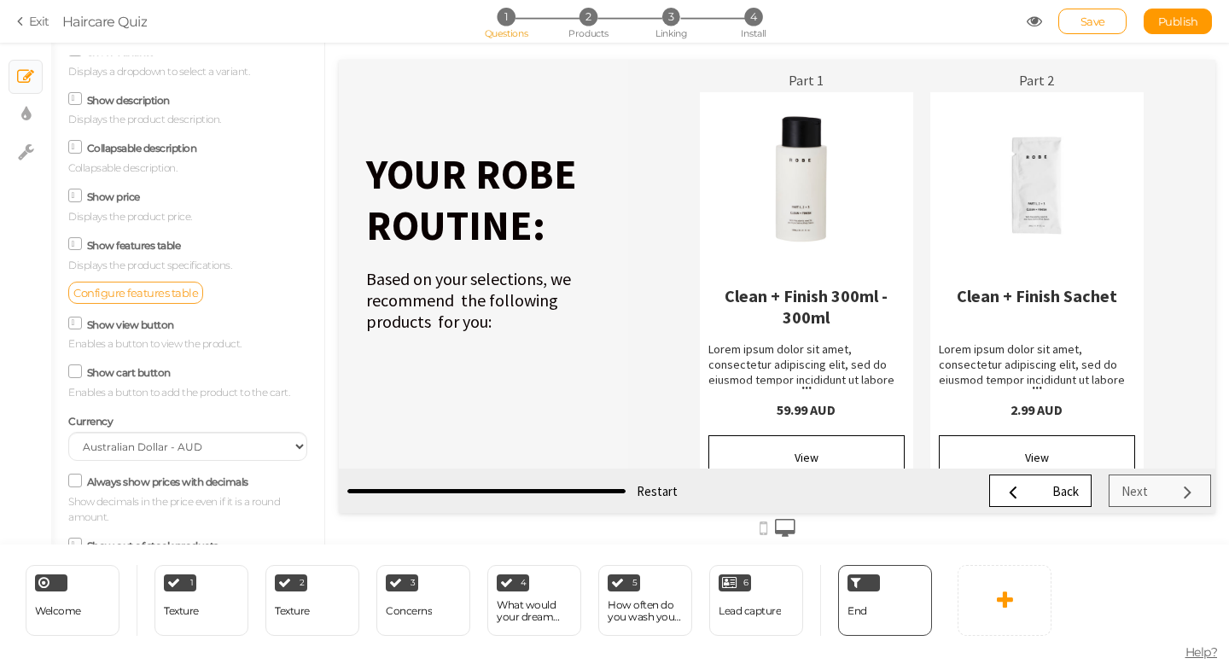
click at [129, 294] on span "Configure features table" at bounding box center [135, 293] width 125 height 14
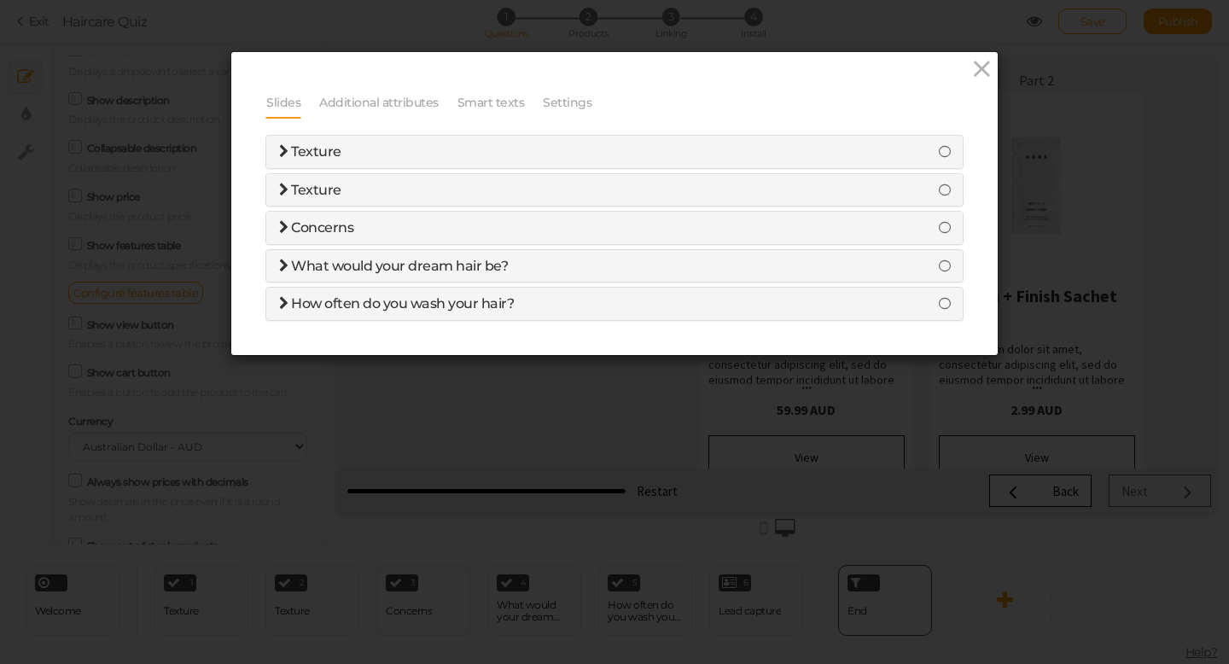
click at [322, 155] on span "Texture" at bounding box center [316, 151] width 50 height 16
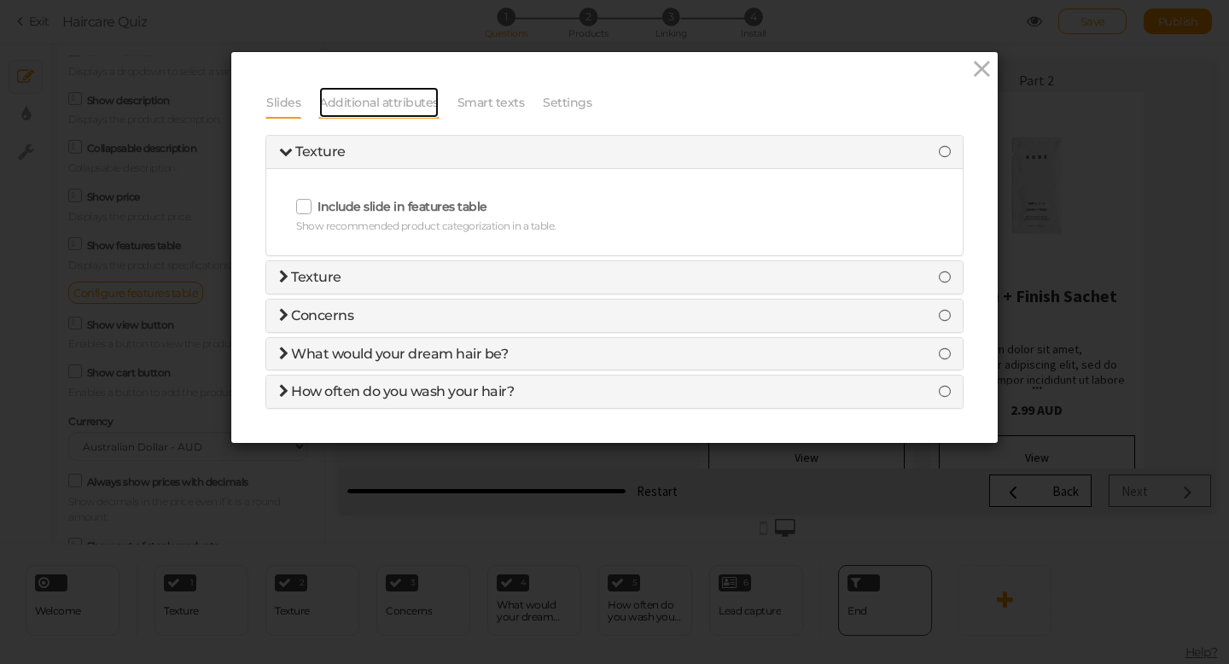
click at [370, 107] on link "Additional attributes" at bounding box center [378, 102] width 121 height 32
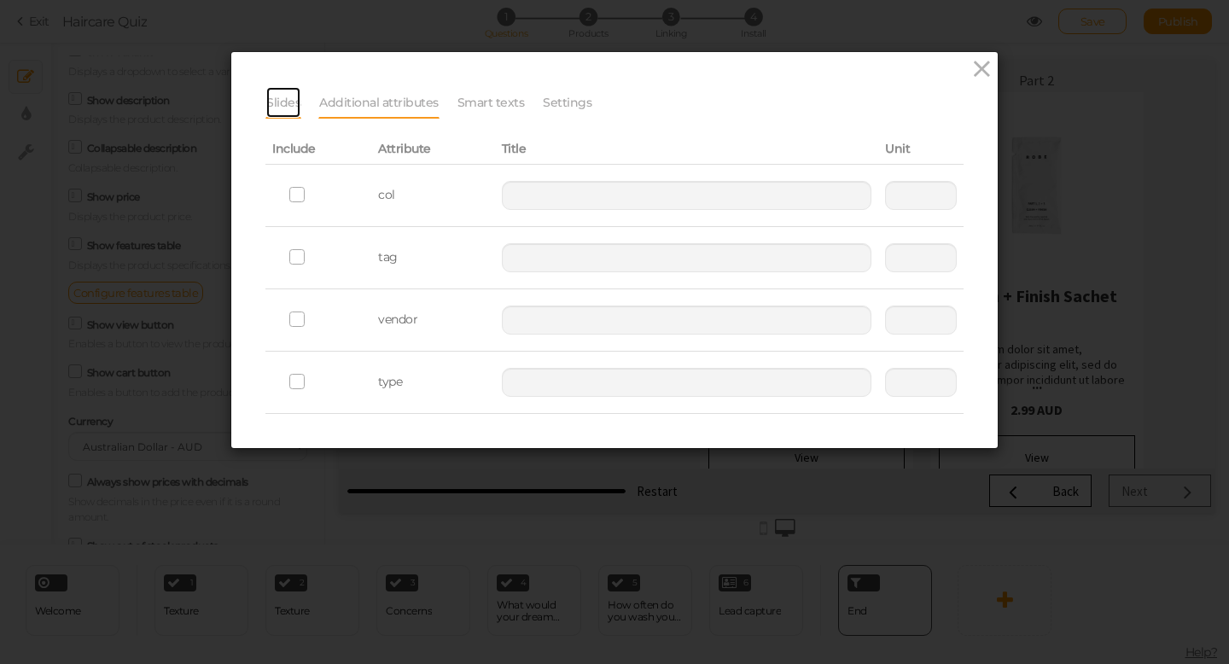
click at [291, 101] on link "Slides" at bounding box center [283, 102] width 36 height 32
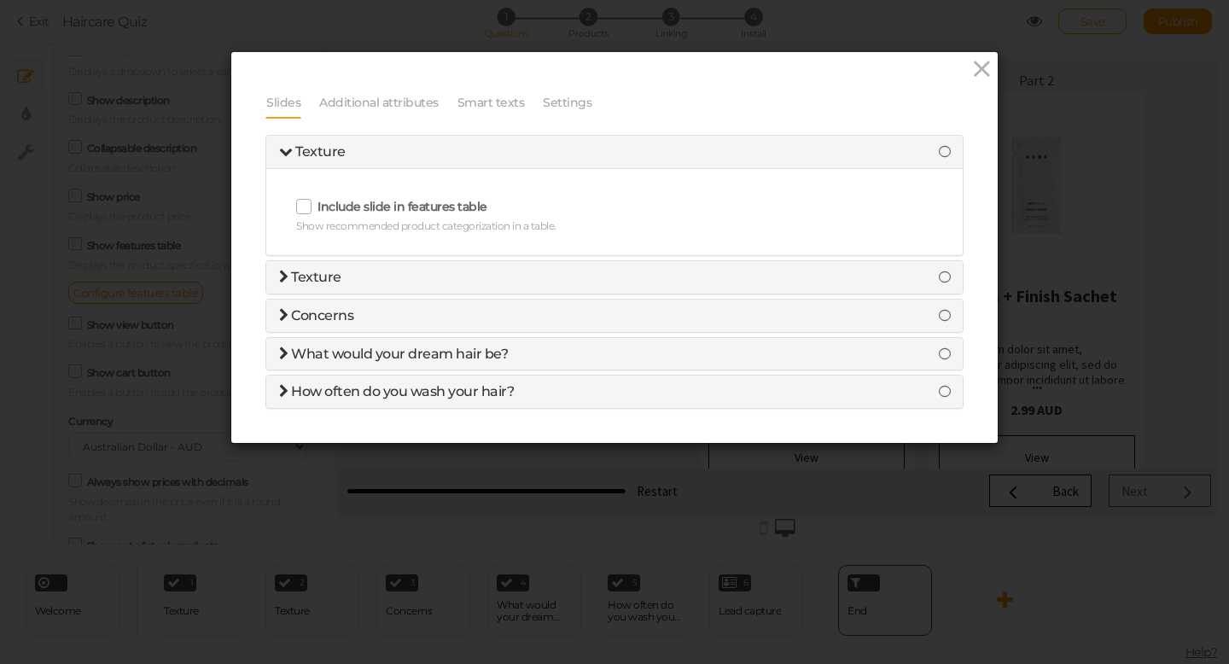
click at [364, 276] on h4 "Texture" at bounding box center [614, 277] width 671 height 15
click at [315, 317] on span "Concerns" at bounding box center [322, 315] width 62 height 16
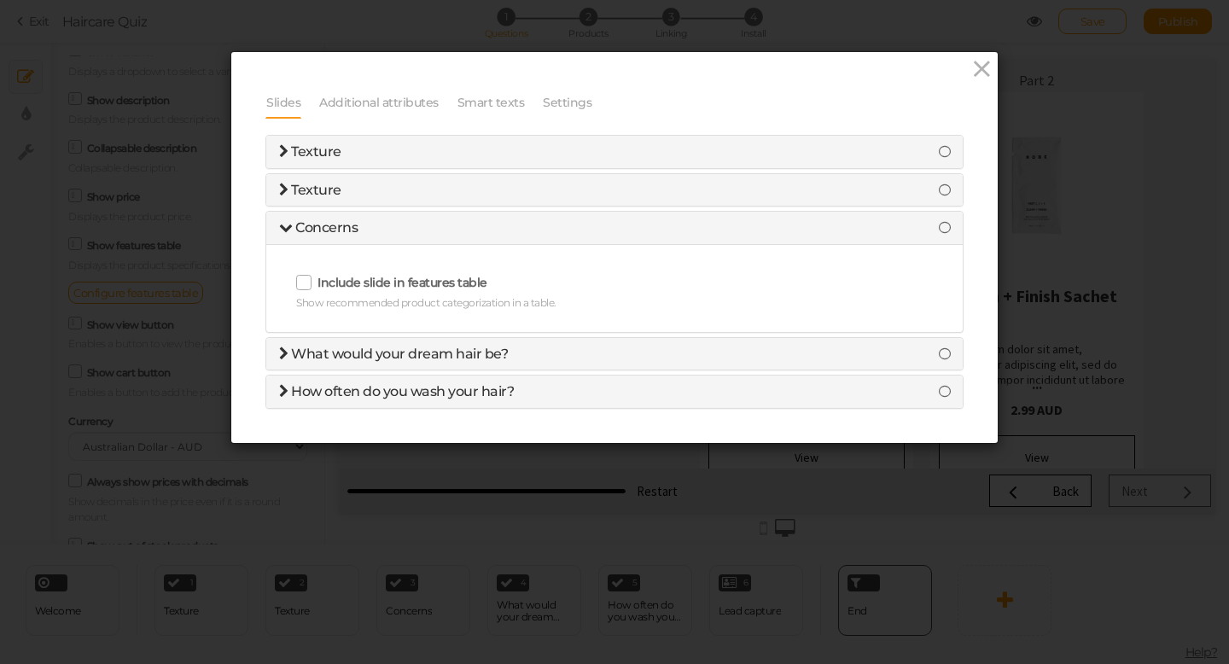
click at [306, 283] on icon at bounding box center [304, 281] width 27 height 9
click at [0, 0] on input "Include slide in features table" at bounding box center [0, 0] width 0 height 0
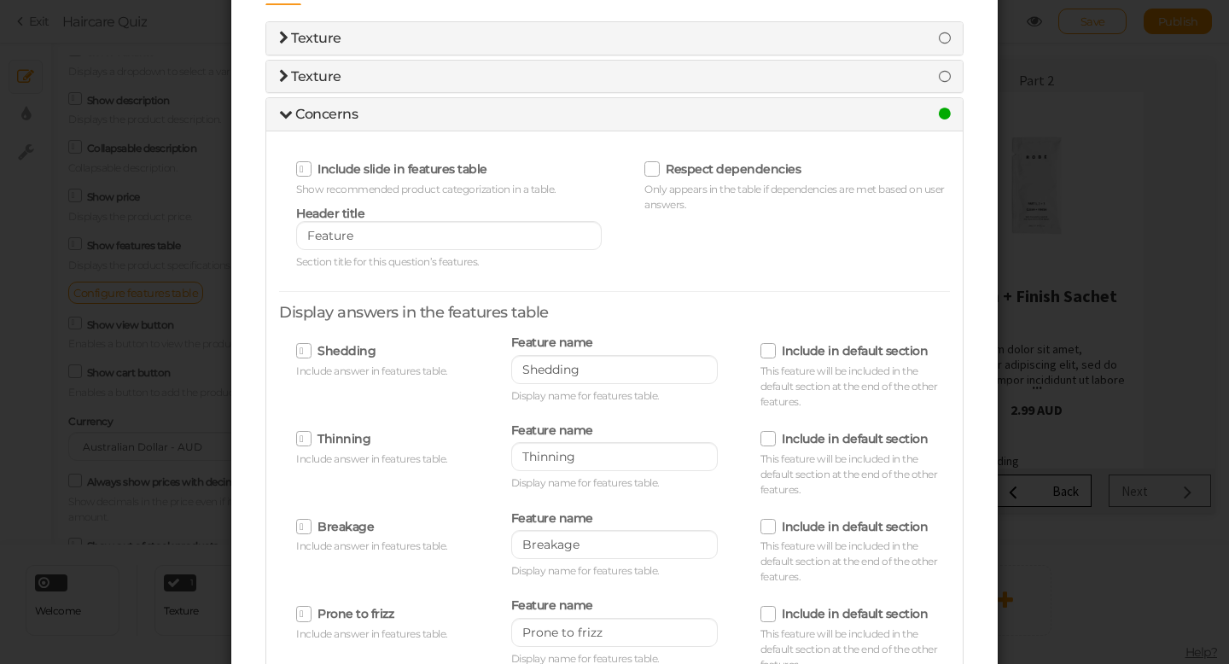
scroll to position [48, 0]
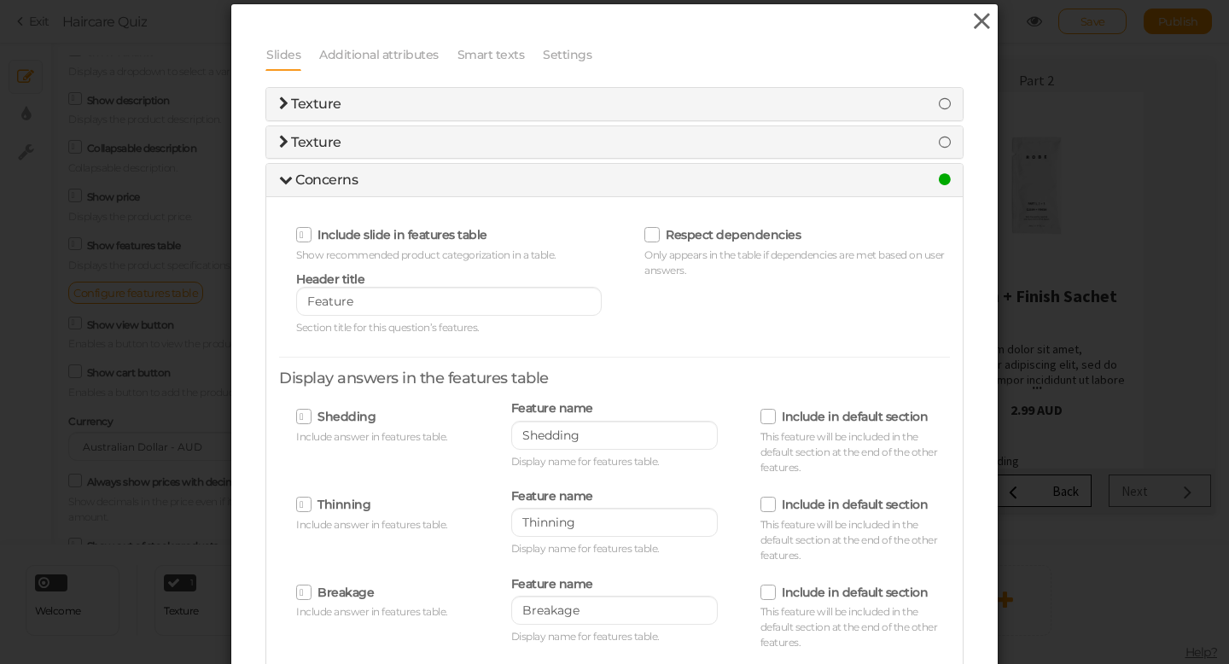
click at [985, 23] on icon at bounding box center [981, 22] width 25 height 26
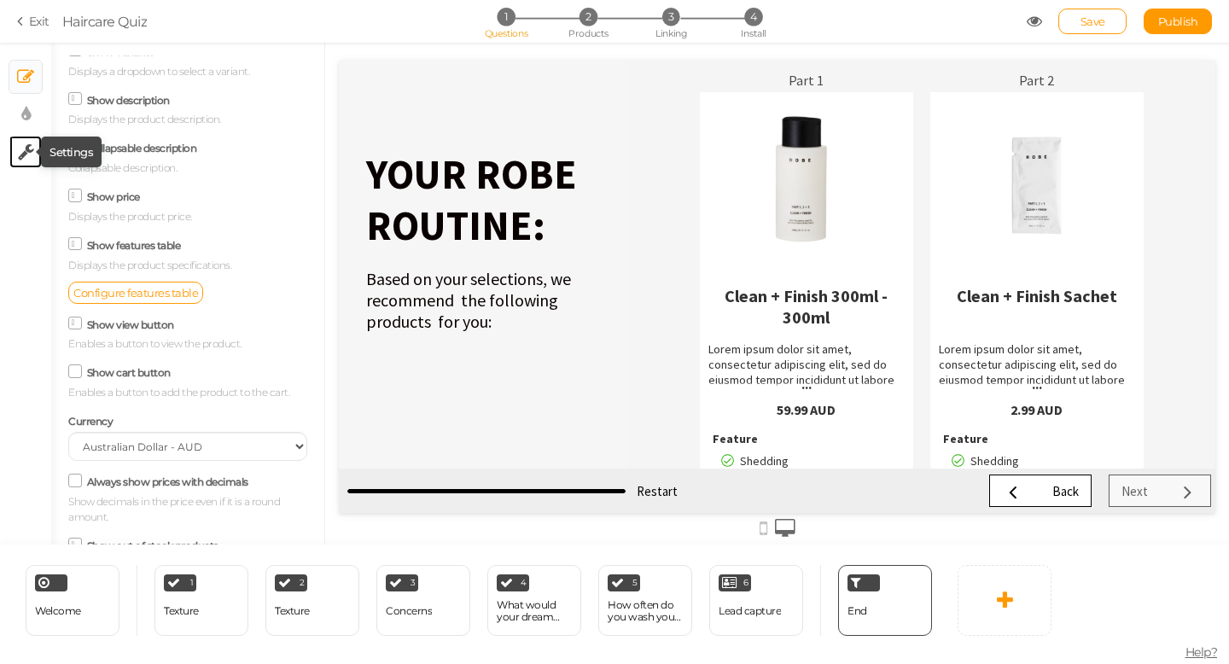
click at [25, 148] on icon at bounding box center [26, 151] width 16 height 17
select select "en"
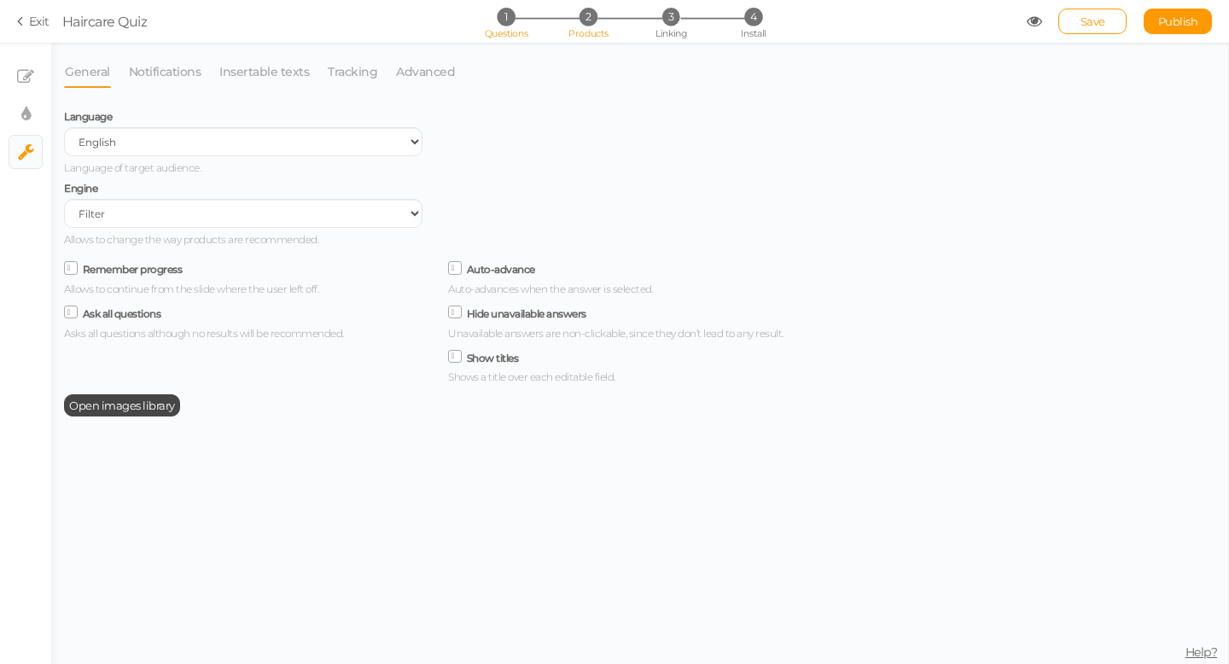
click at [590, 15] on span "2" at bounding box center [588, 17] width 18 height 18
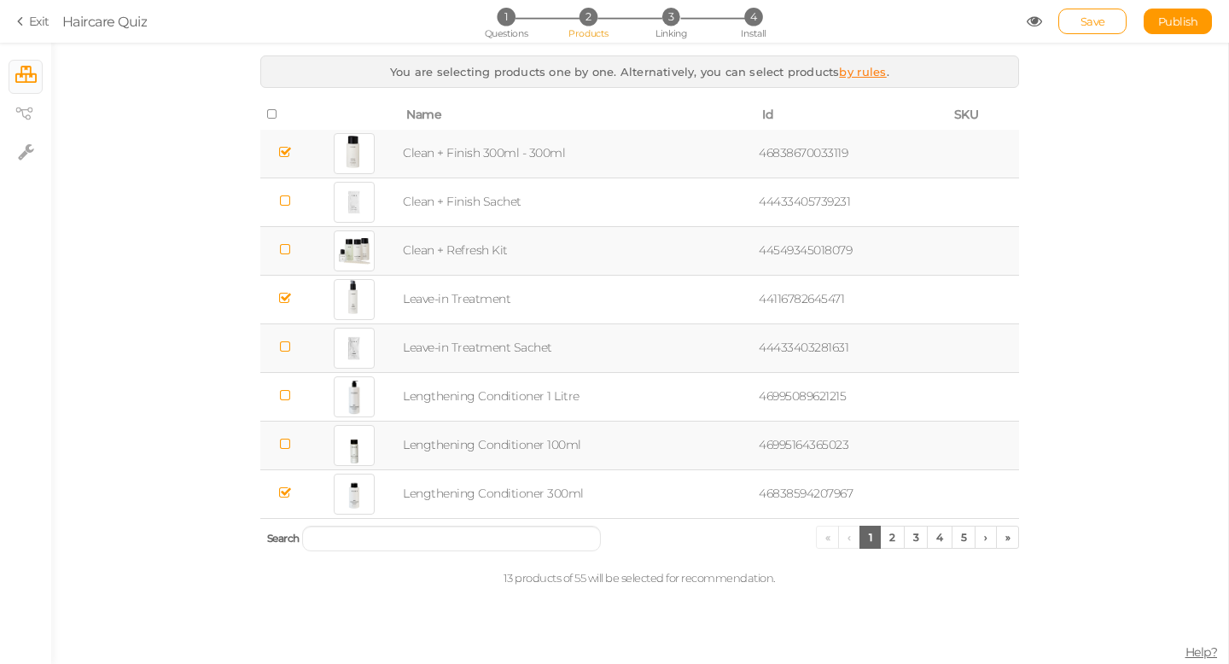
click at [467, 152] on td "Clean + Finish 300ml - 300ml" at bounding box center [577, 154] width 356 height 49
click at [25, 154] on icon at bounding box center [26, 151] width 16 height 17
select select "en"
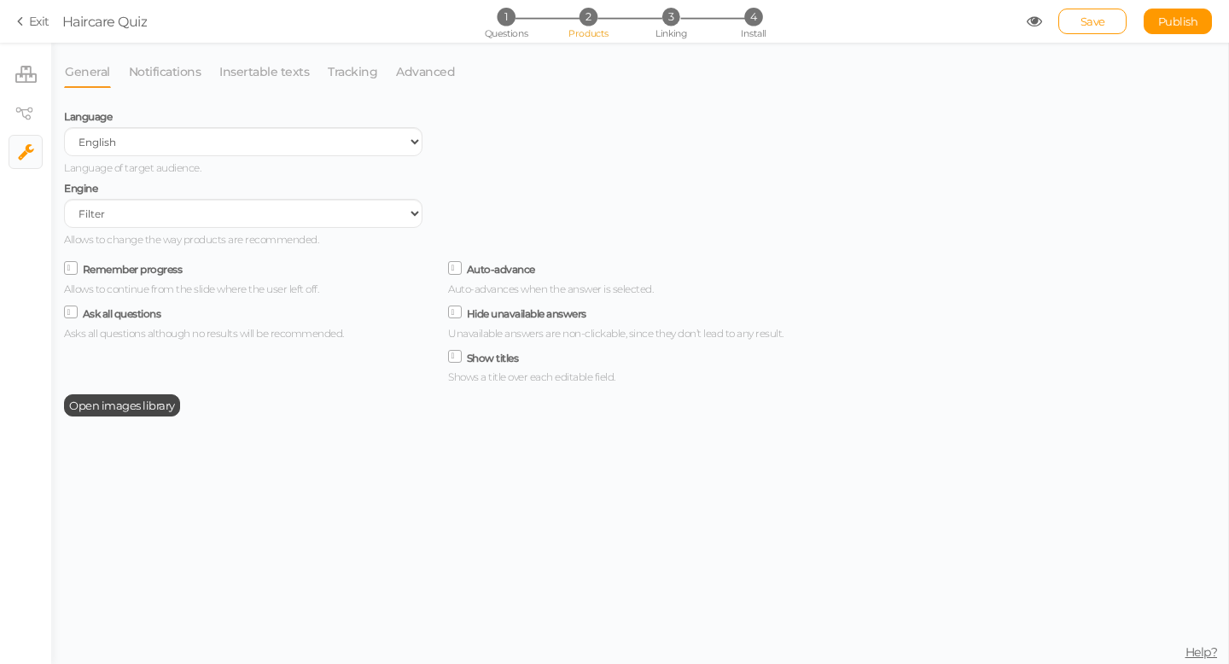
click at [583, 14] on span "2" at bounding box center [588, 17] width 18 height 18
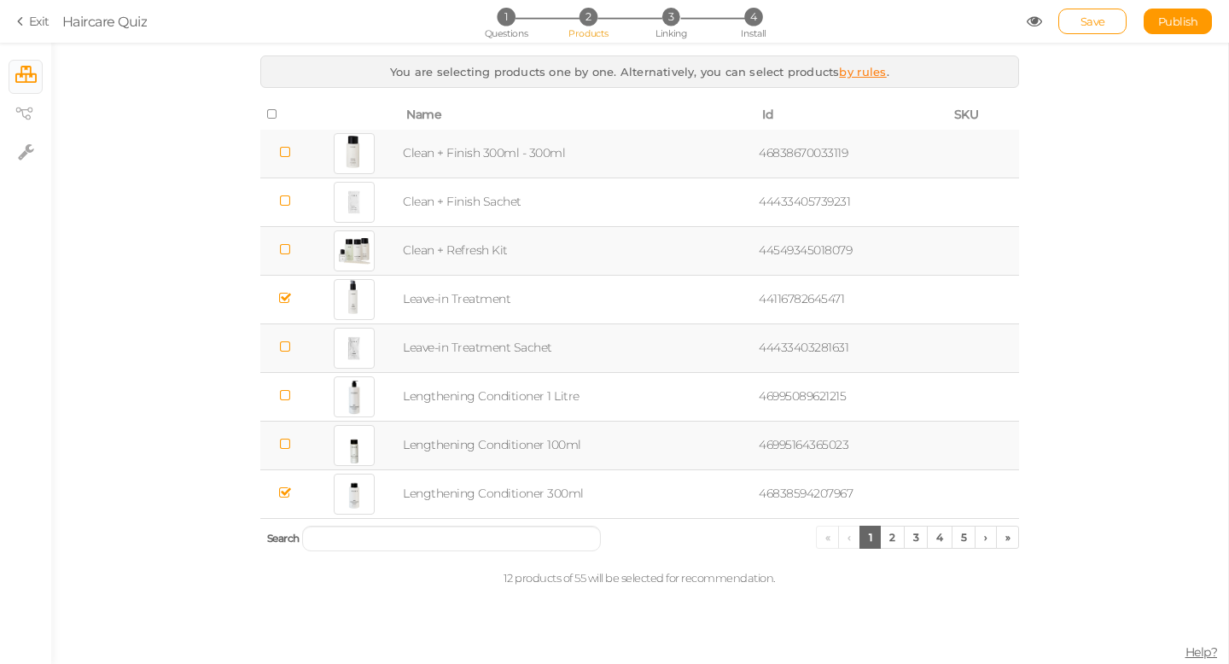
click at [458, 154] on td "Clean + Finish 300ml - 300ml" at bounding box center [577, 154] width 356 height 49
click at [345, 156] on div at bounding box center [354, 153] width 41 height 41
click at [36, 26] on link "Exit" at bounding box center [33, 21] width 32 height 17
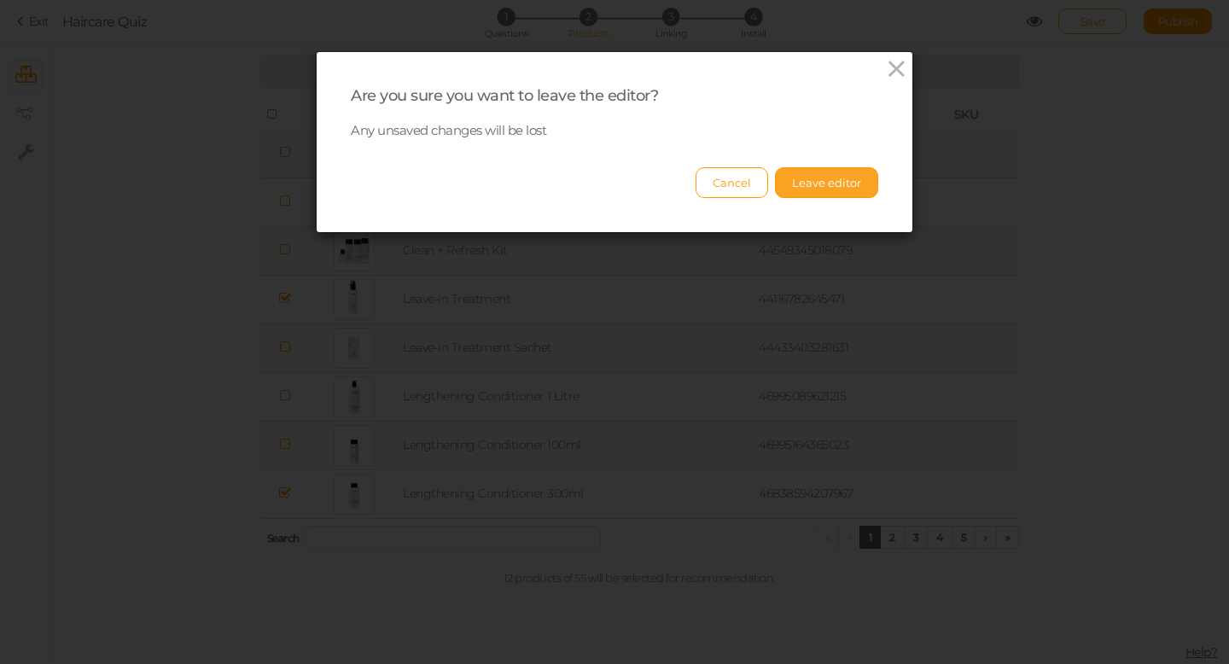
click at [814, 186] on button "Leave editor" at bounding box center [826, 182] width 103 height 31
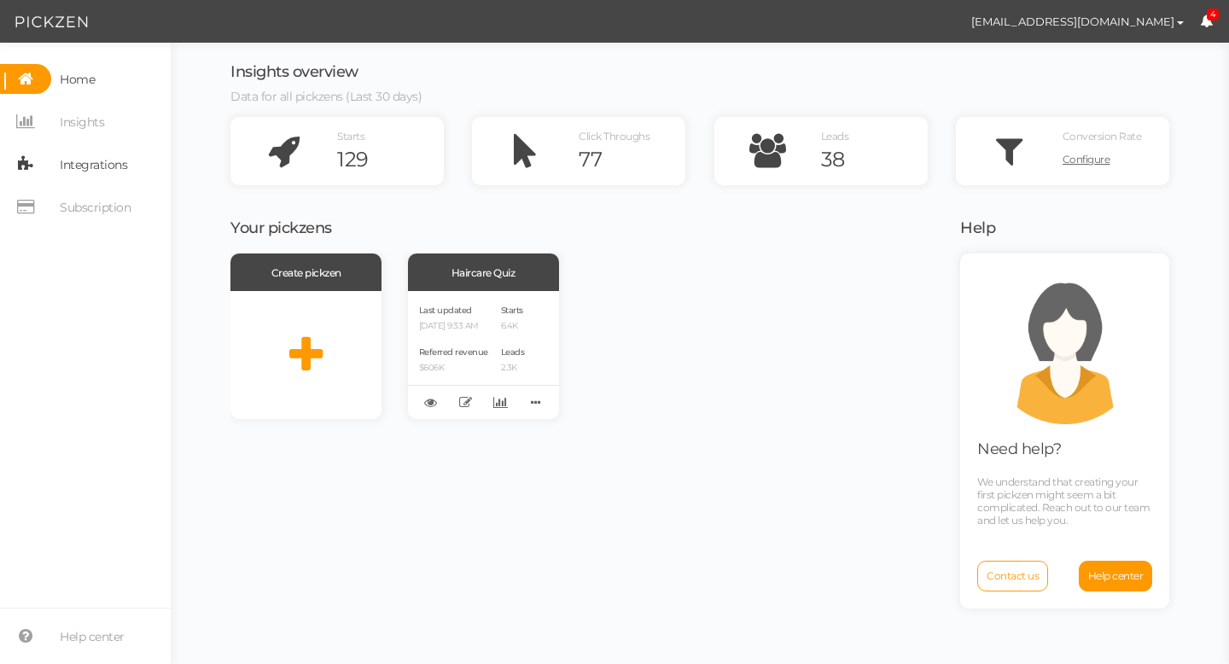
click at [88, 166] on span "Integrations" at bounding box center [93, 164] width 67 height 27
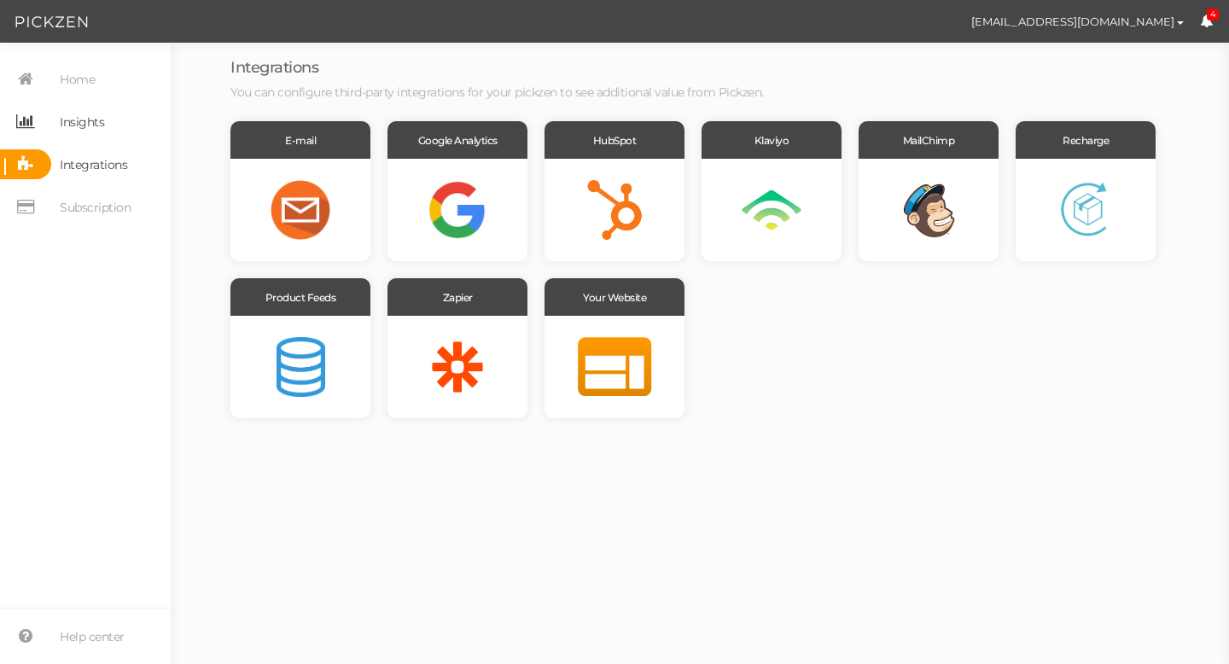
click at [86, 130] on span "Insights" at bounding box center [82, 121] width 44 height 27
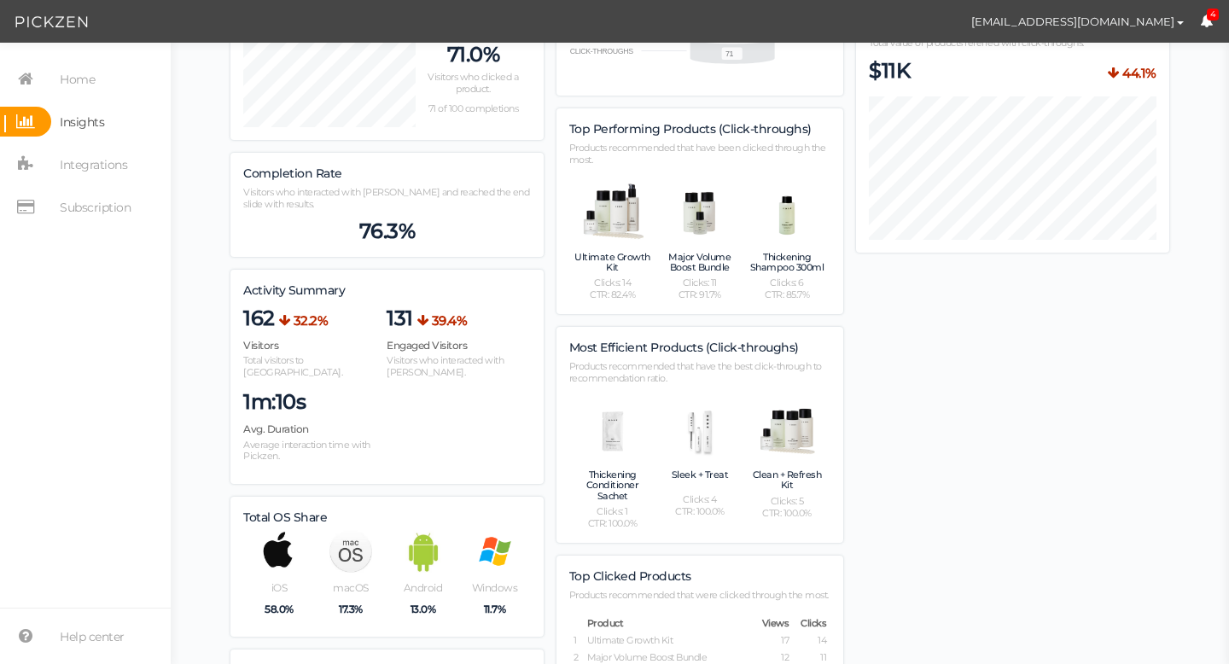
scroll to position [276, 0]
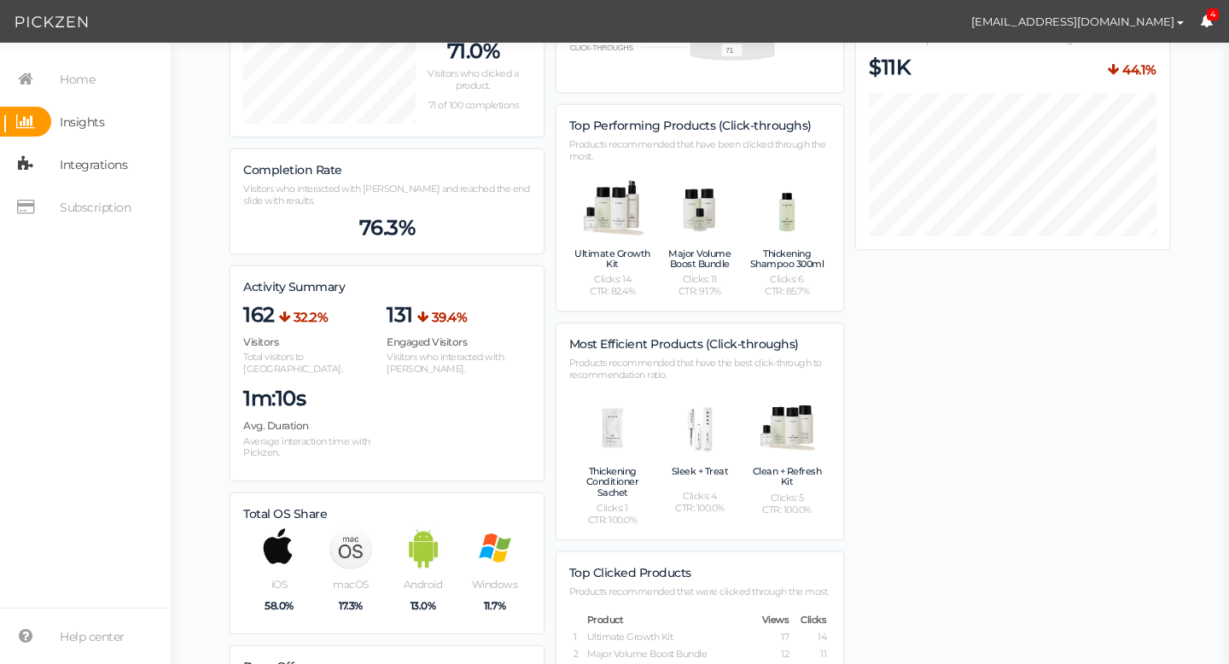
click at [105, 167] on span "Integrations" at bounding box center [93, 164] width 67 height 27
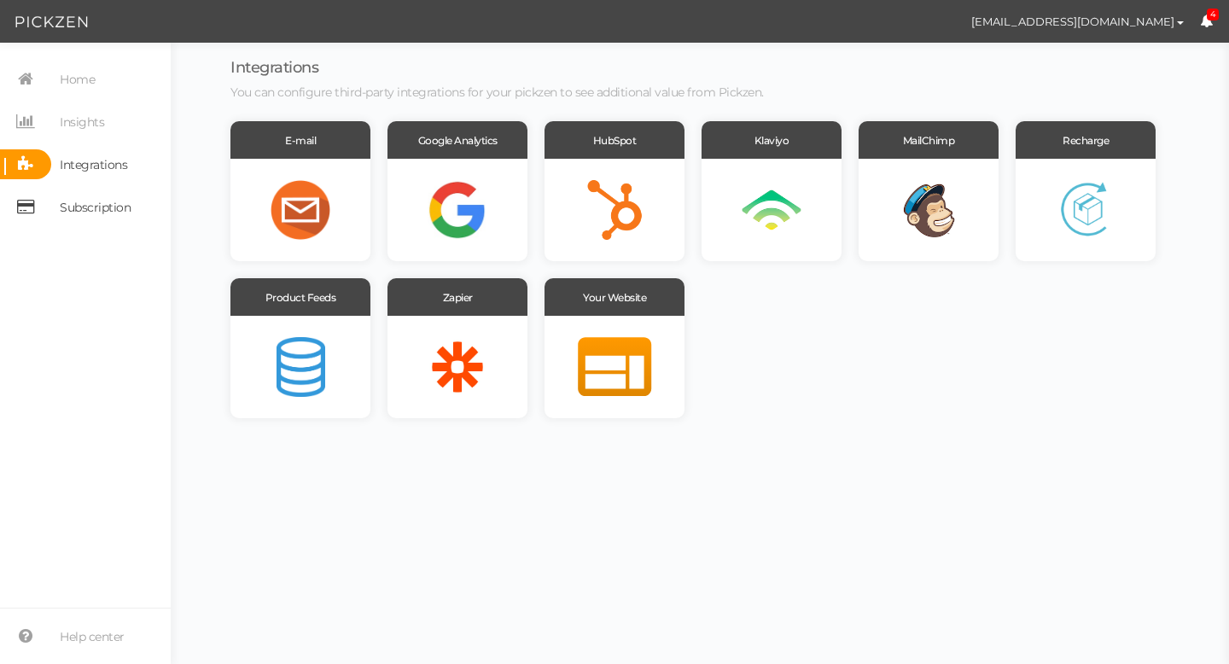
click at [107, 200] on span "Subscription" at bounding box center [95, 207] width 71 height 27
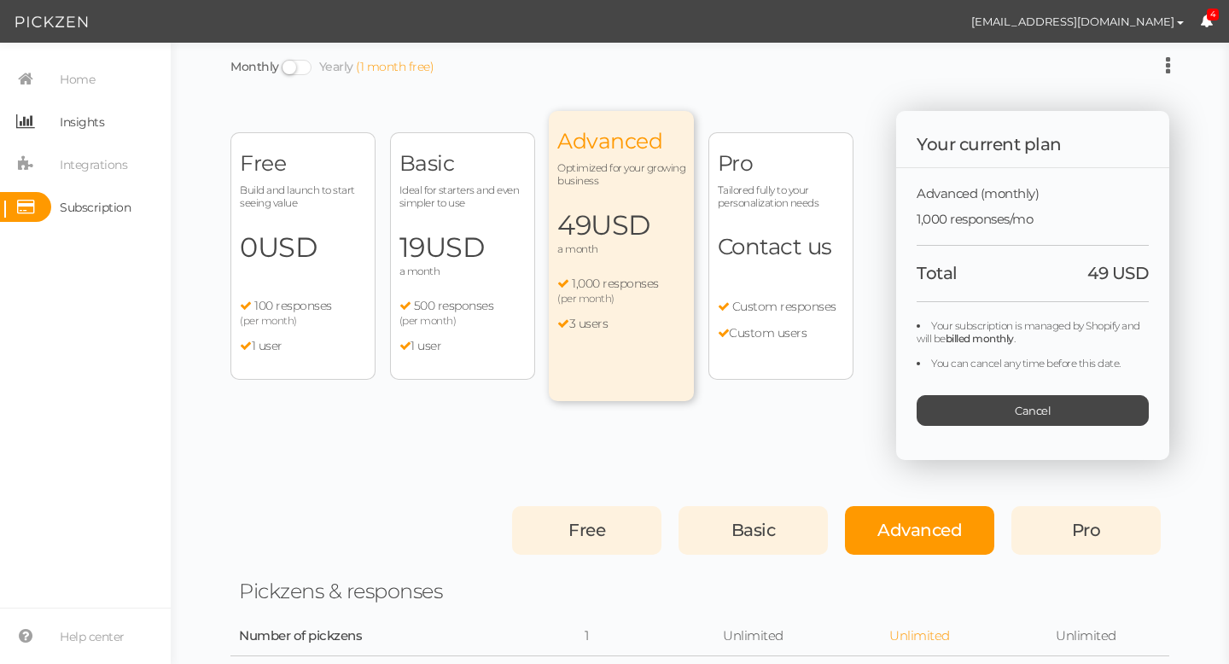
click at [90, 125] on span "Insights" at bounding box center [82, 121] width 44 height 27
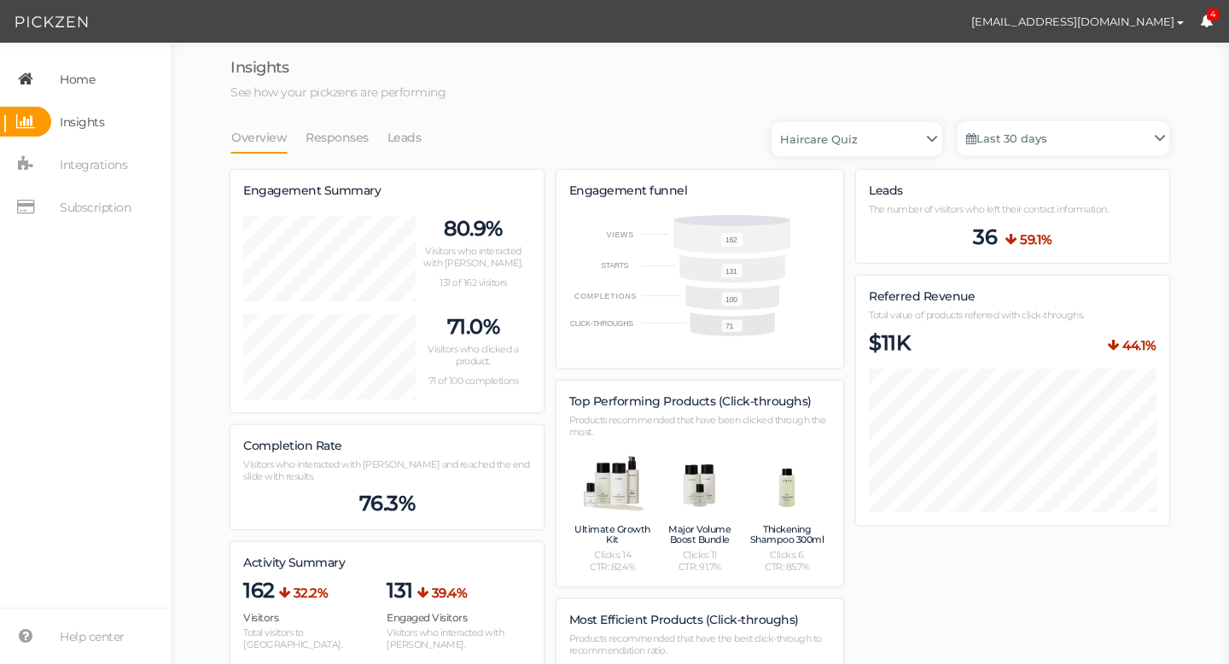
click at [82, 84] on span "Home" at bounding box center [77, 79] width 35 height 27
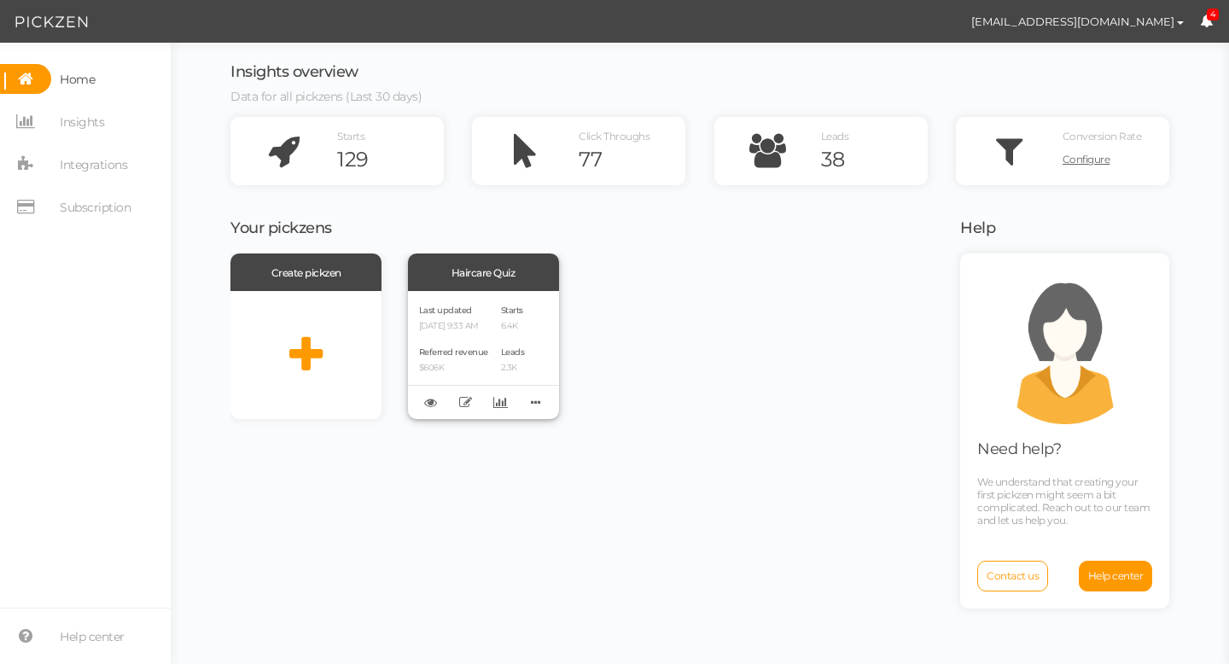
click at [499, 313] on div "Last updated [DATE] 9:33 AM Referred revenue $606K Starts 6.4K Leads 2.3K" at bounding box center [483, 355] width 151 height 128
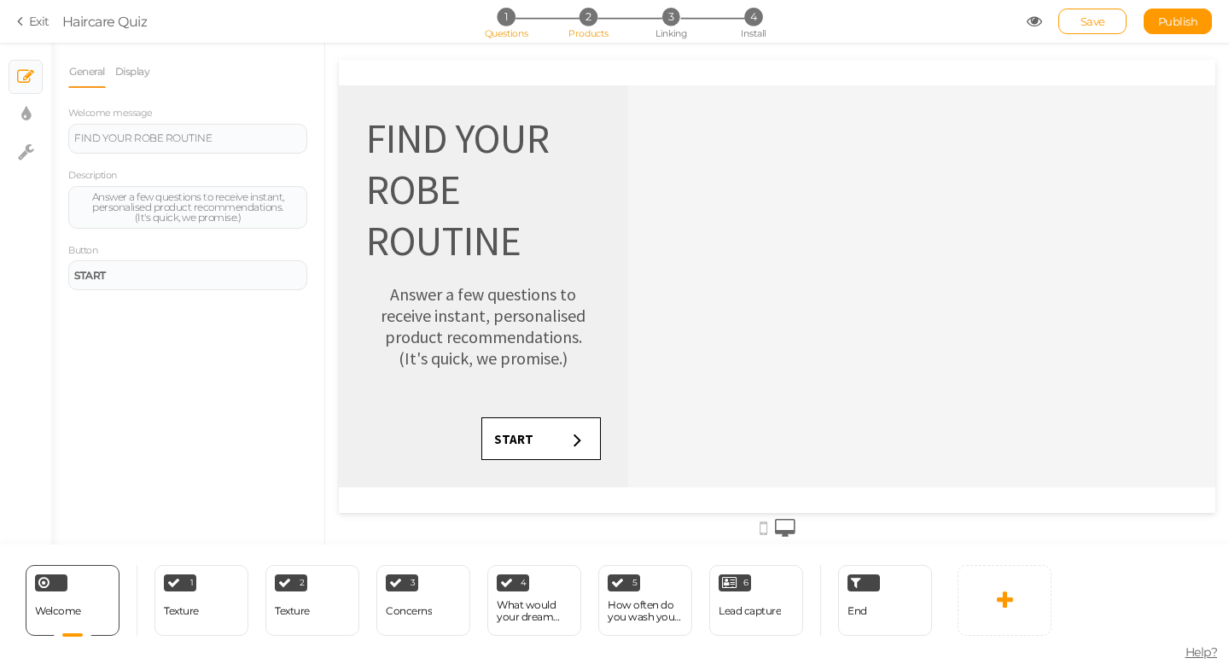
click at [591, 15] on span "2" at bounding box center [588, 17] width 18 height 18
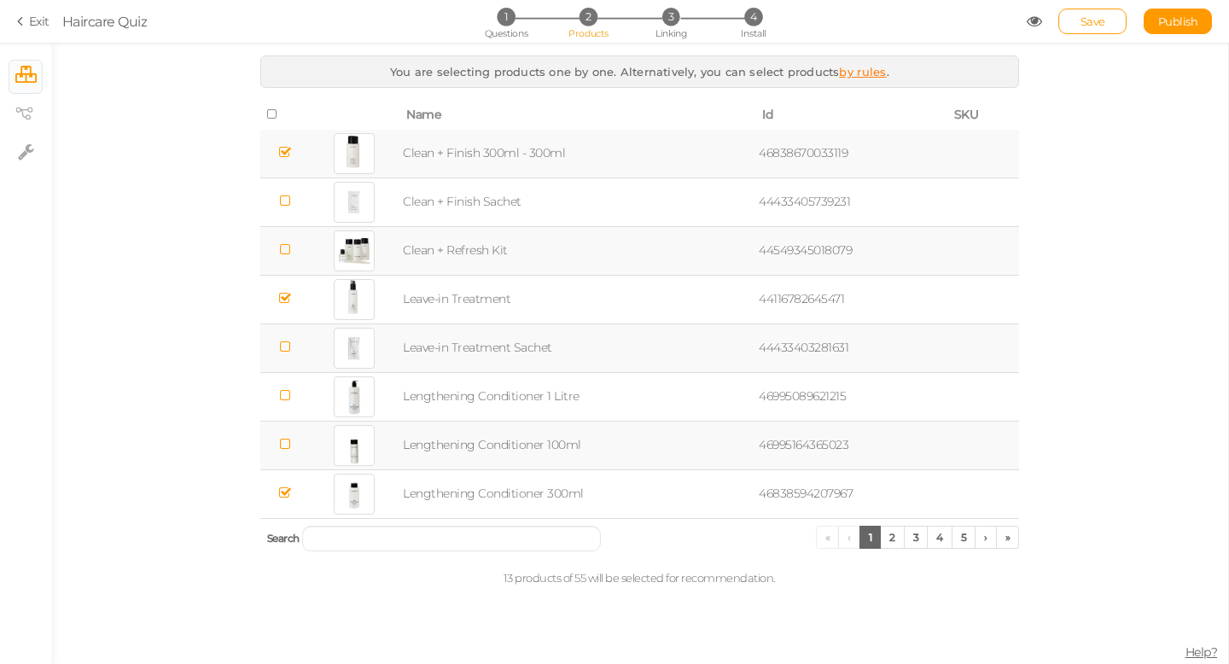
click at [462, 156] on td "Clean + Finish 300ml - 300ml" at bounding box center [577, 154] width 356 height 49
click at [787, 149] on td "46838670033119" at bounding box center [850, 154] width 191 height 49
click at [1033, 21] on icon at bounding box center [1033, 21] width 15 height 15
click at [29, 144] on icon at bounding box center [26, 151] width 16 height 17
select select "en"
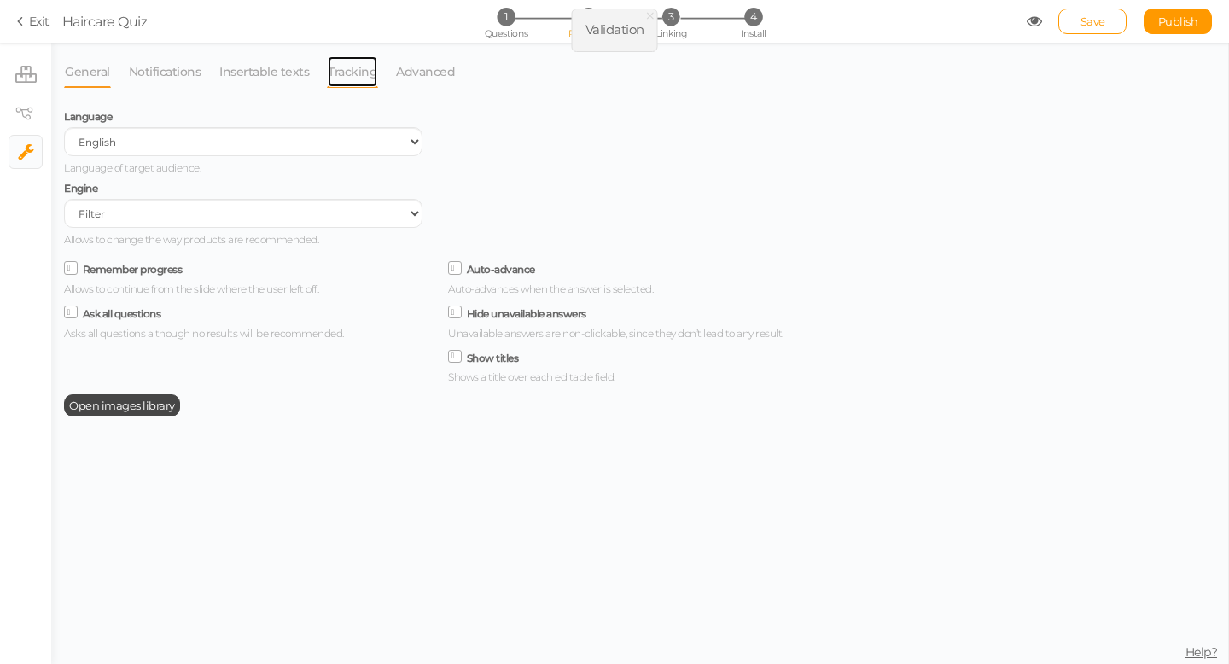
click at [346, 68] on link "Tracking" at bounding box center [352, 71] width 51 height 32
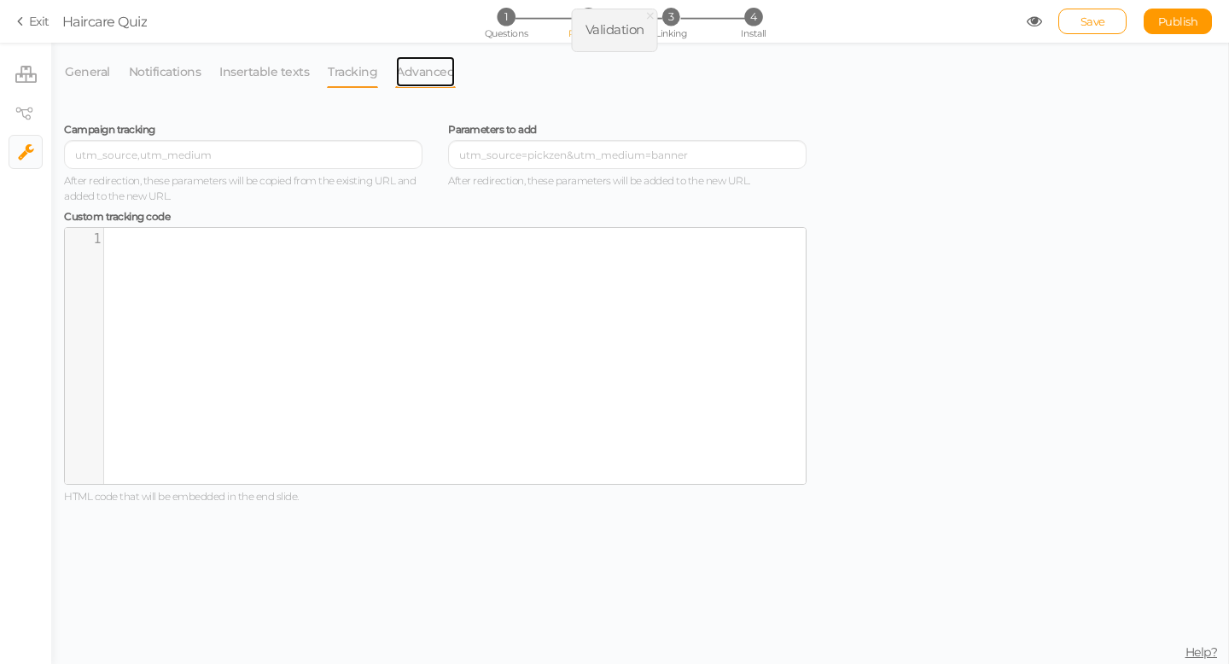
click at [400, 72] on link "Advanced" at bounding box center [425, 71] width 61 height 32
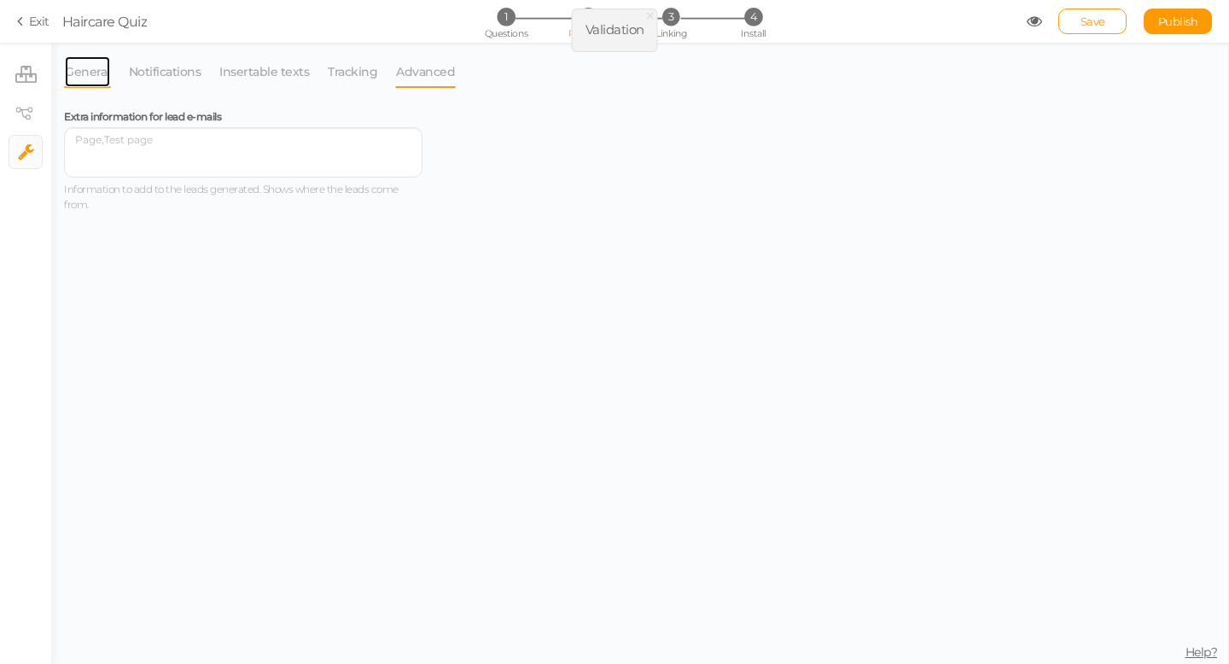
click at [97, 74] on link "General" at bounding box center [87, 71] width 47 height 32
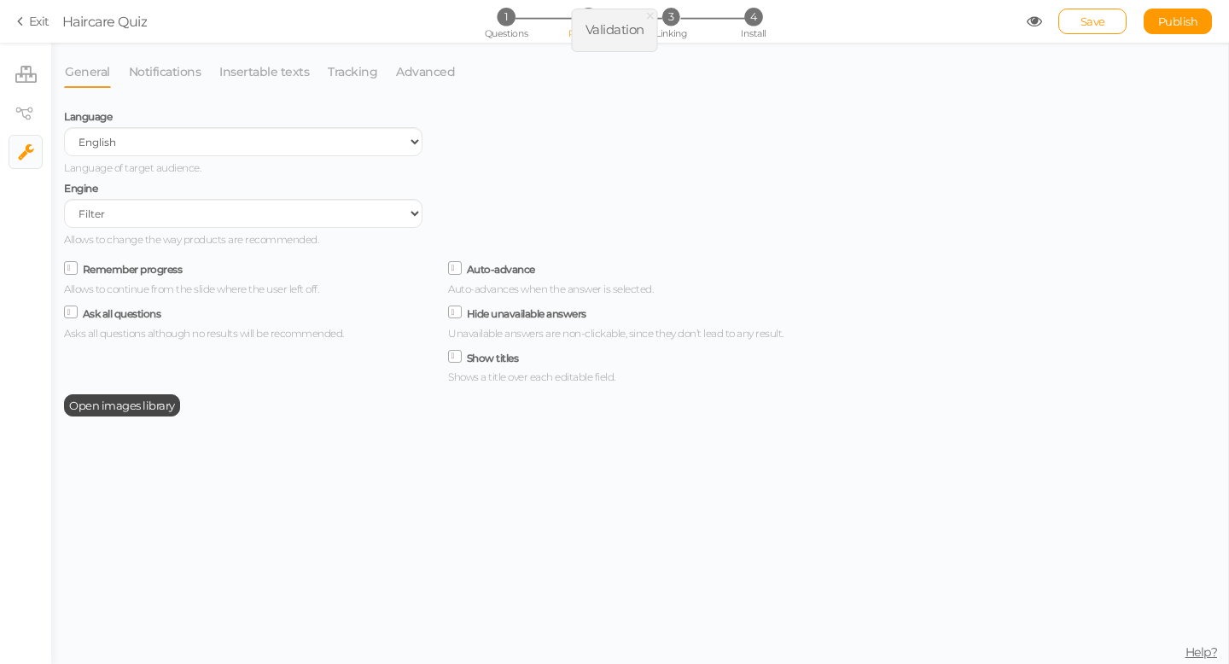
click at [502, 26] on div "1 Questions 2 Products 3 Linking 4 Install" at bounding box center [613, 23] width 357 height 31
click at [504, 24] on span "1" at bounding box center [506, 17] width 18 height 18
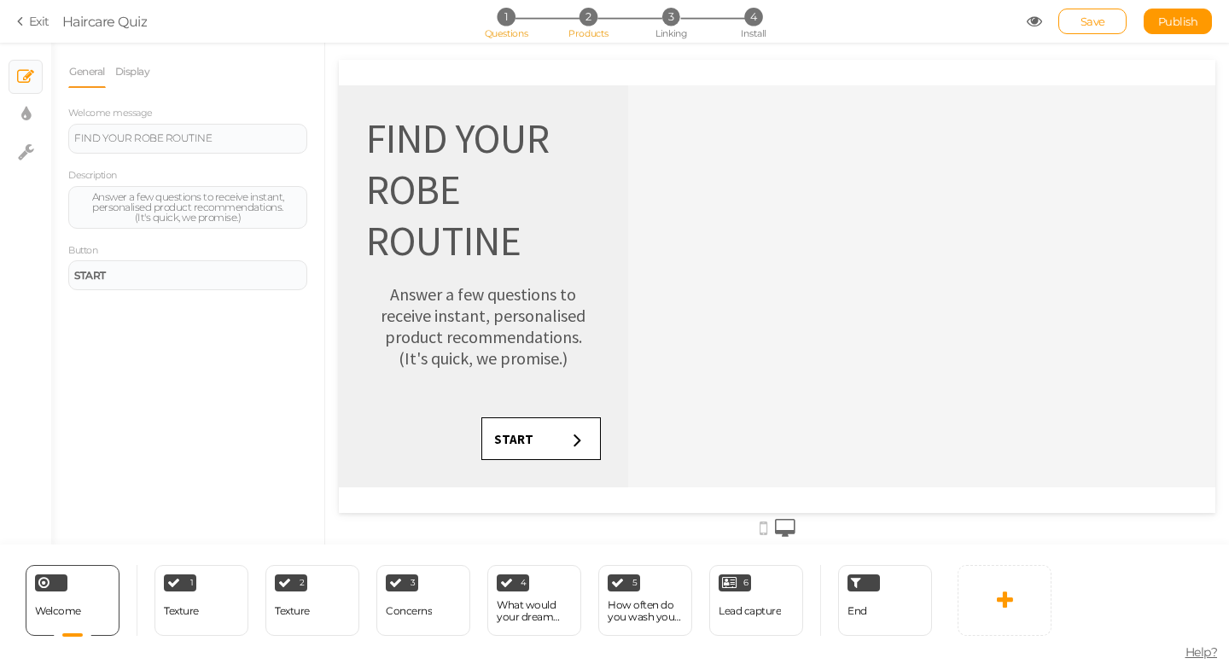
click at [592, 24] on span "2" at bounding box center [588, 17] width 18 height 18
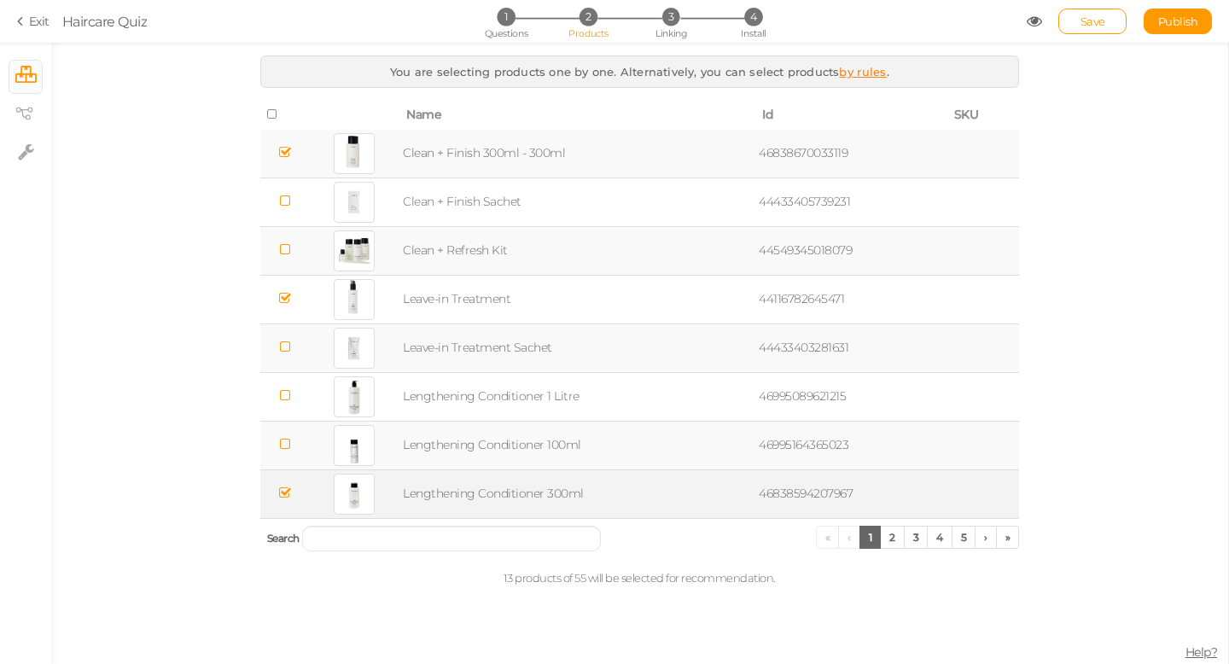
click at [497, 497] on td "Lengthening Conditioner 300ml" at bounding box center [577, 493] width 356 height 49
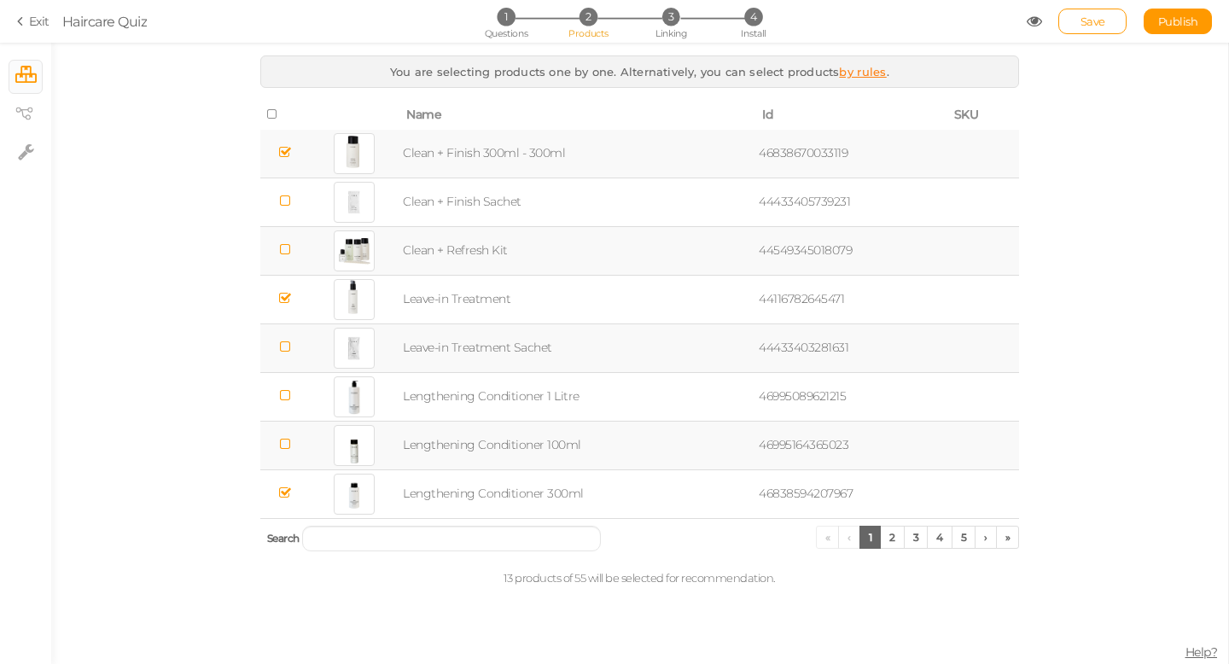
click at [431, 113] on span "Name" at bounding box center [423, 114] width 35 height 15
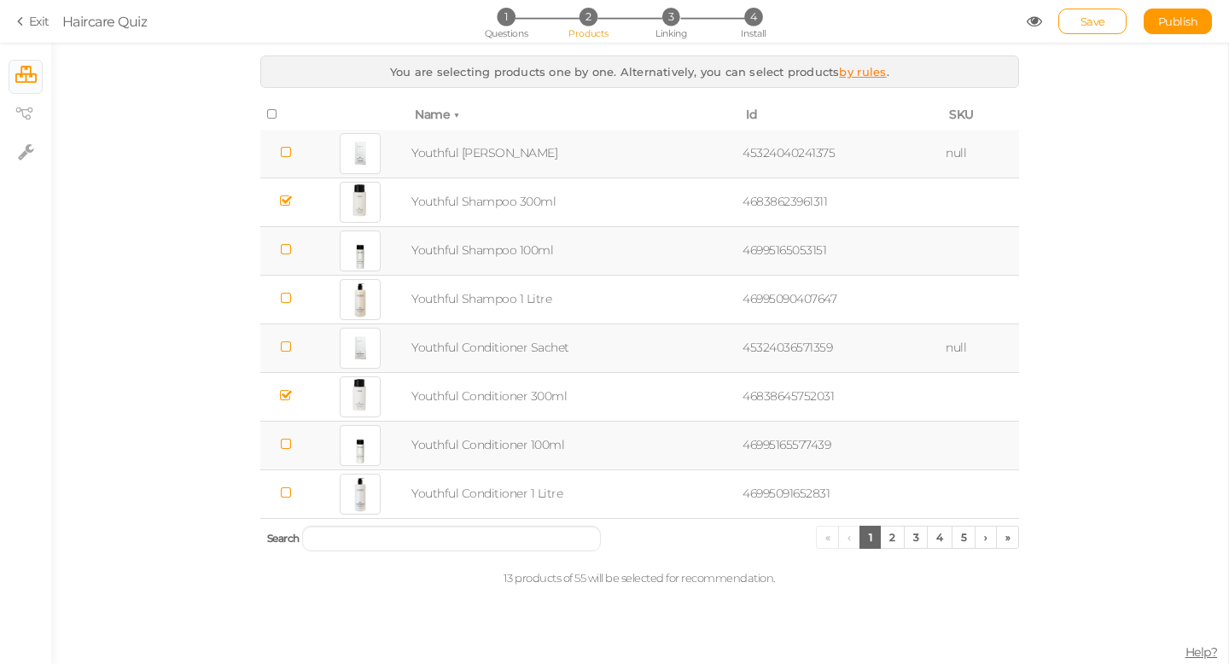
click at [430, 113] on span "Name" at bounding box center [432, 114] width 35 height 15
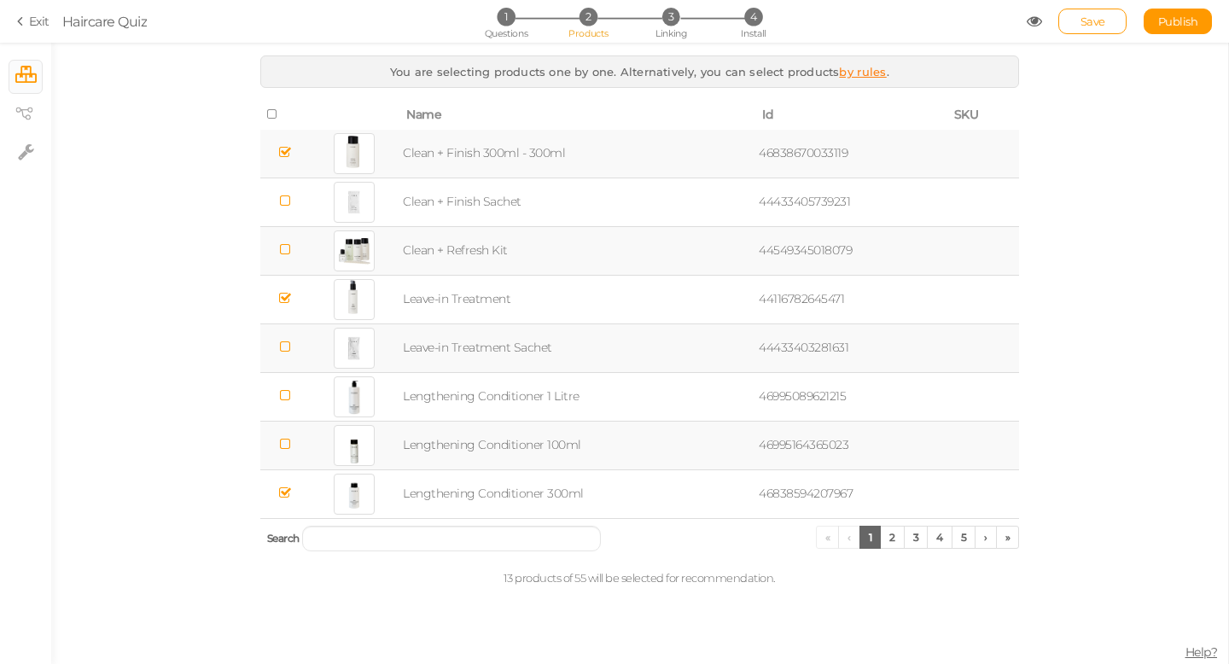
click at [587, 23] on span "2" at bounding box center [588, 17] width 18 height 18
click at [986, 538] on link "›" at bounding box center [985, 537] width 22 height 23
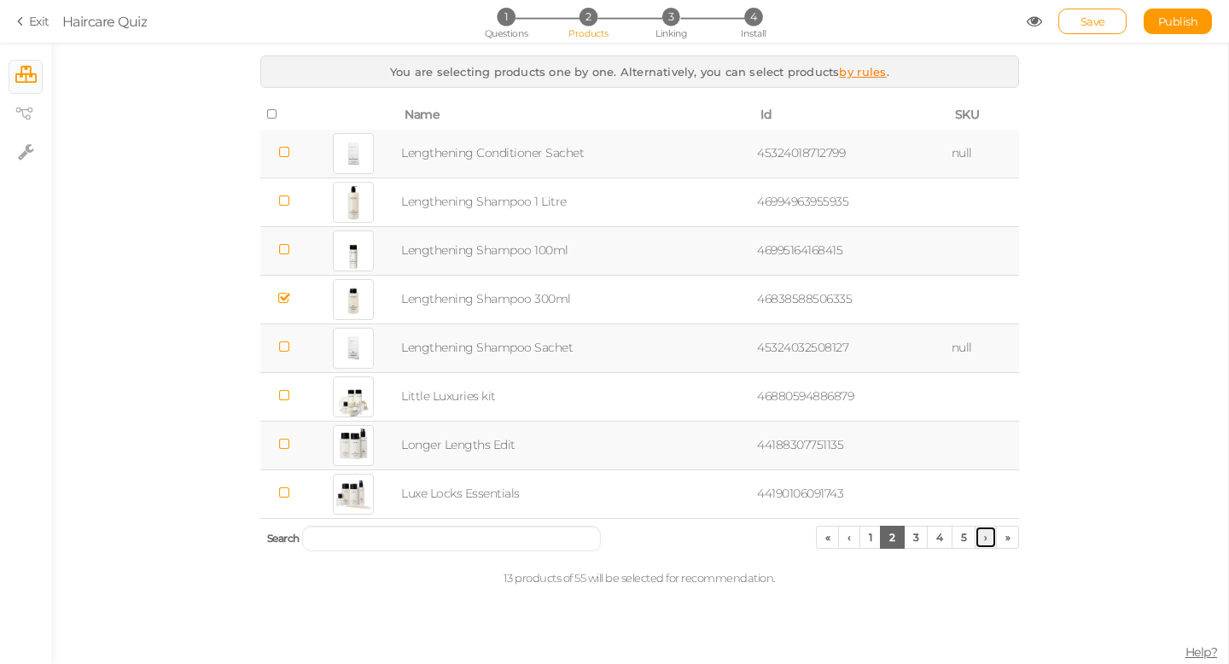
click at [986, 538] on link "›" at bounding box center [985, 537] width 22 height 23
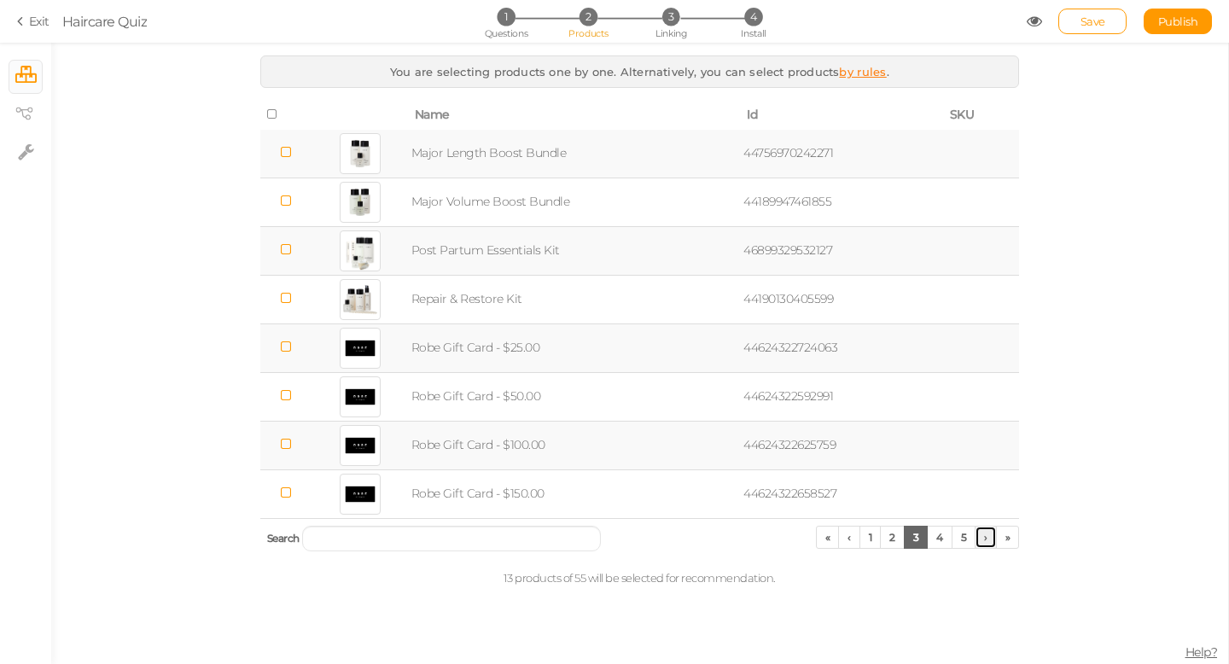
click at [986, 538] on link "›" at bounding box center [985, 537] width 22 height 23
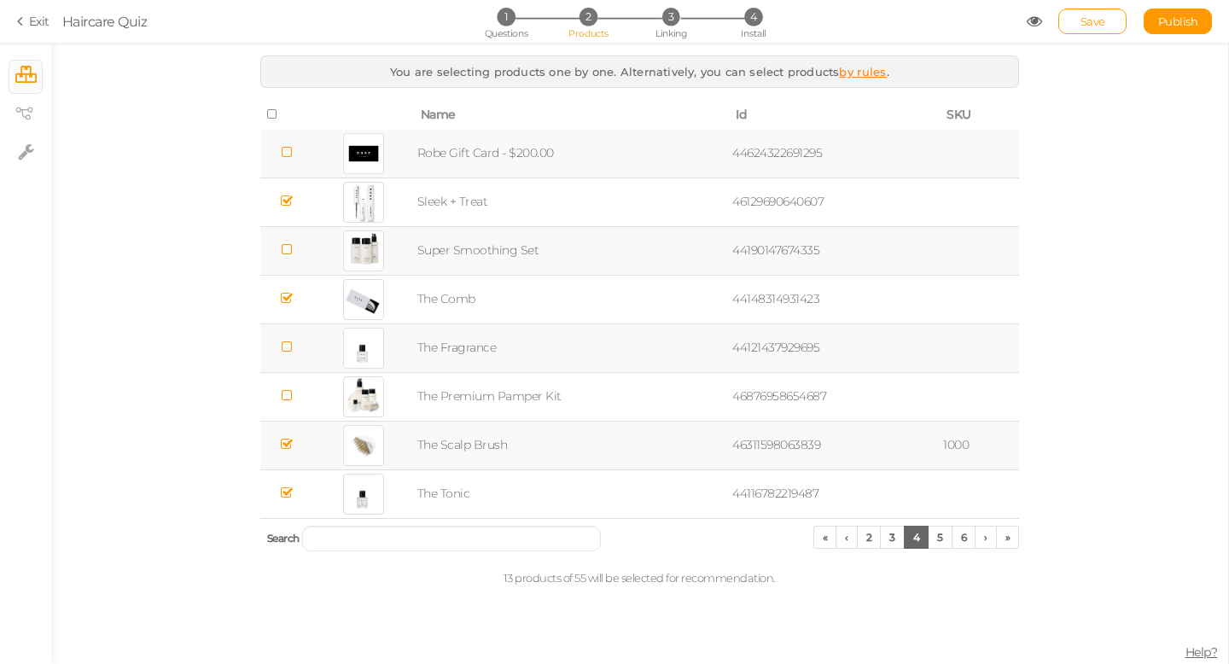
click at [868, 71] on link "by rules" at bounding box center [862, 72] width 47 height 14
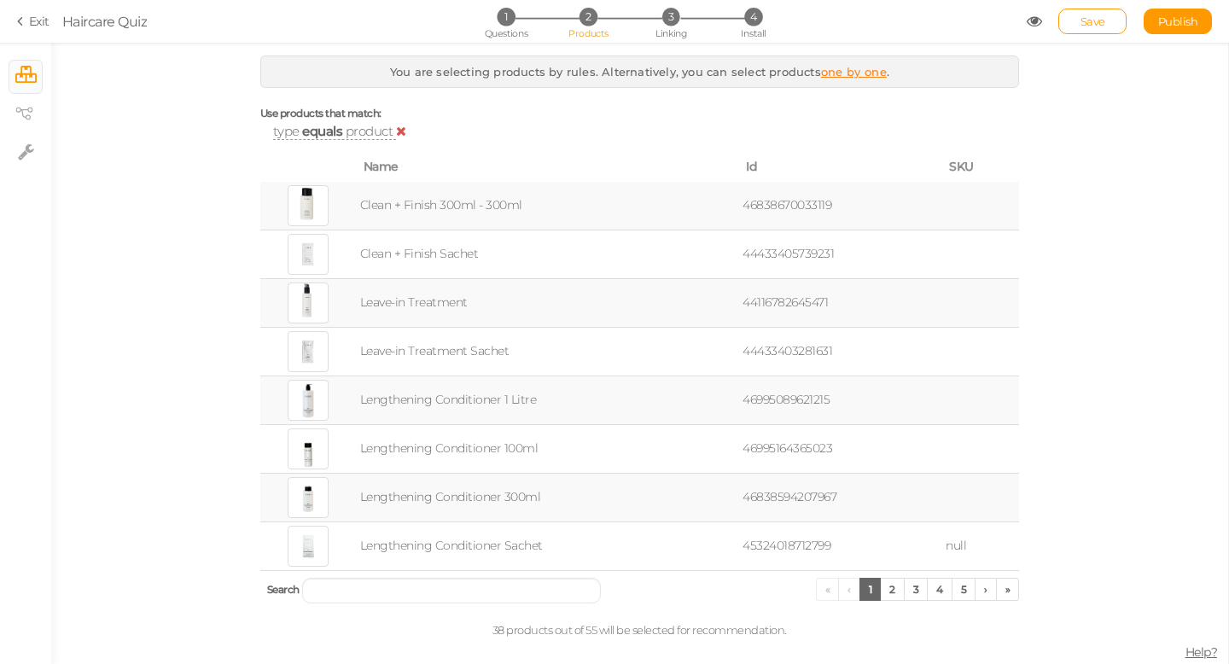
click at [351, 129] on span "product" at bounding box center [370, 131] width 48 height 16
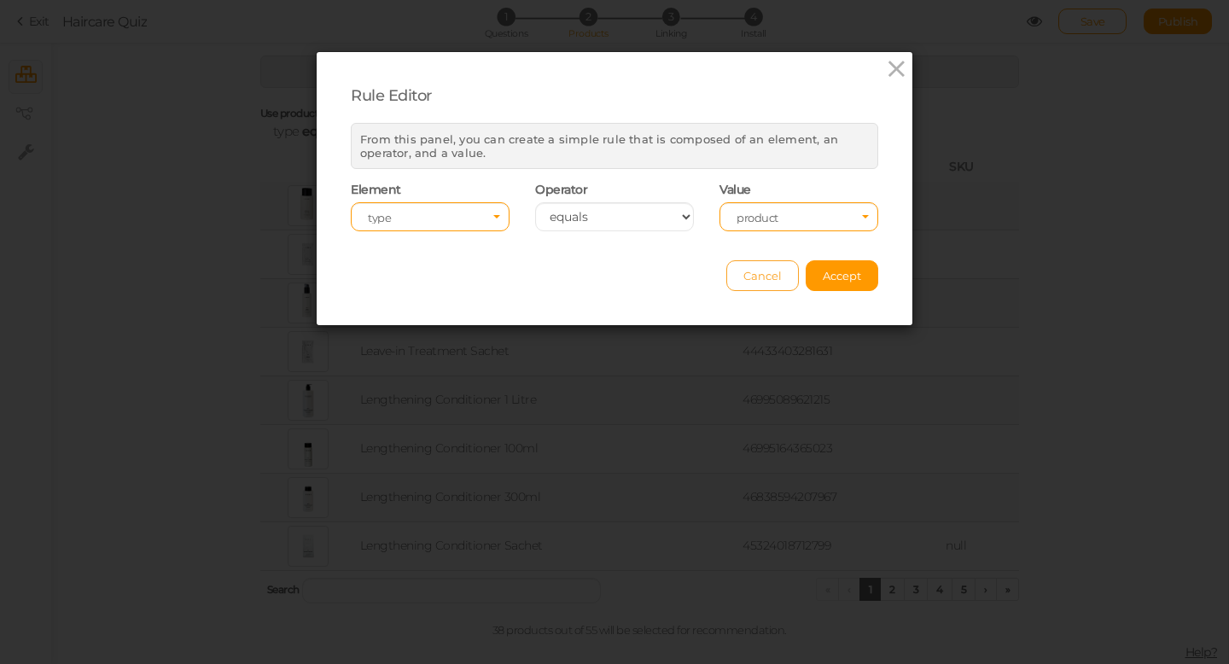
click at [773, 280] on span "Cancel" at bounding box center [762, 276] width 38 height 14
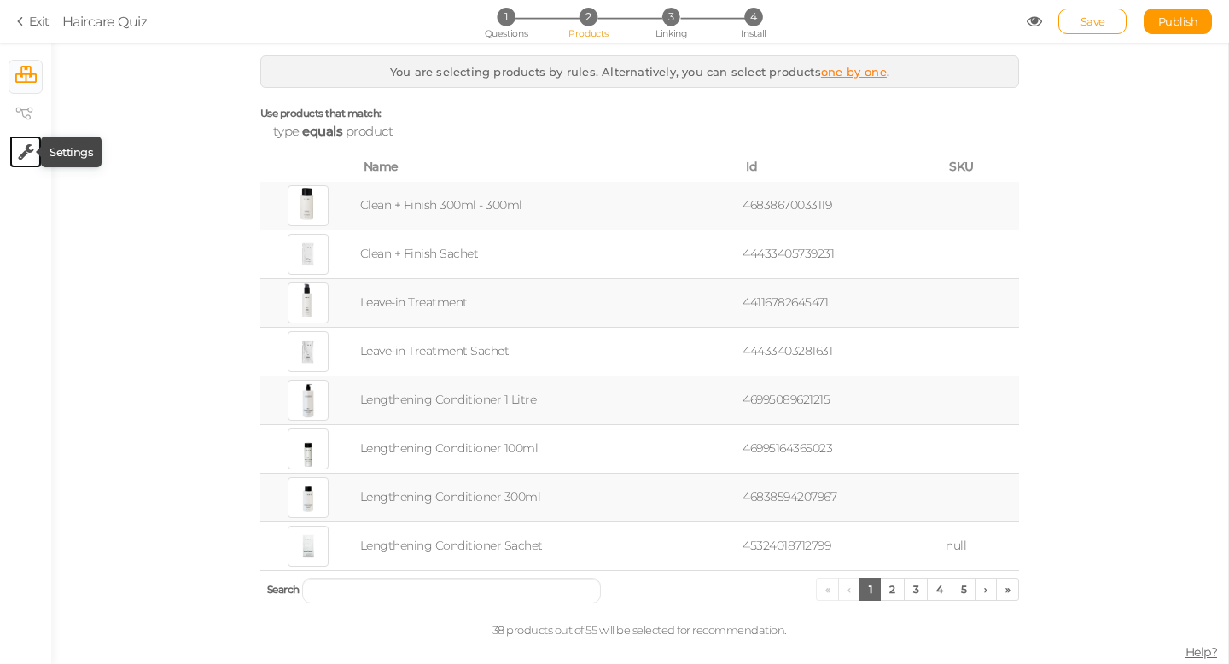
click at [23, 156] on icon at bounding box center [26, 151] width 16 height 17
select select "en"
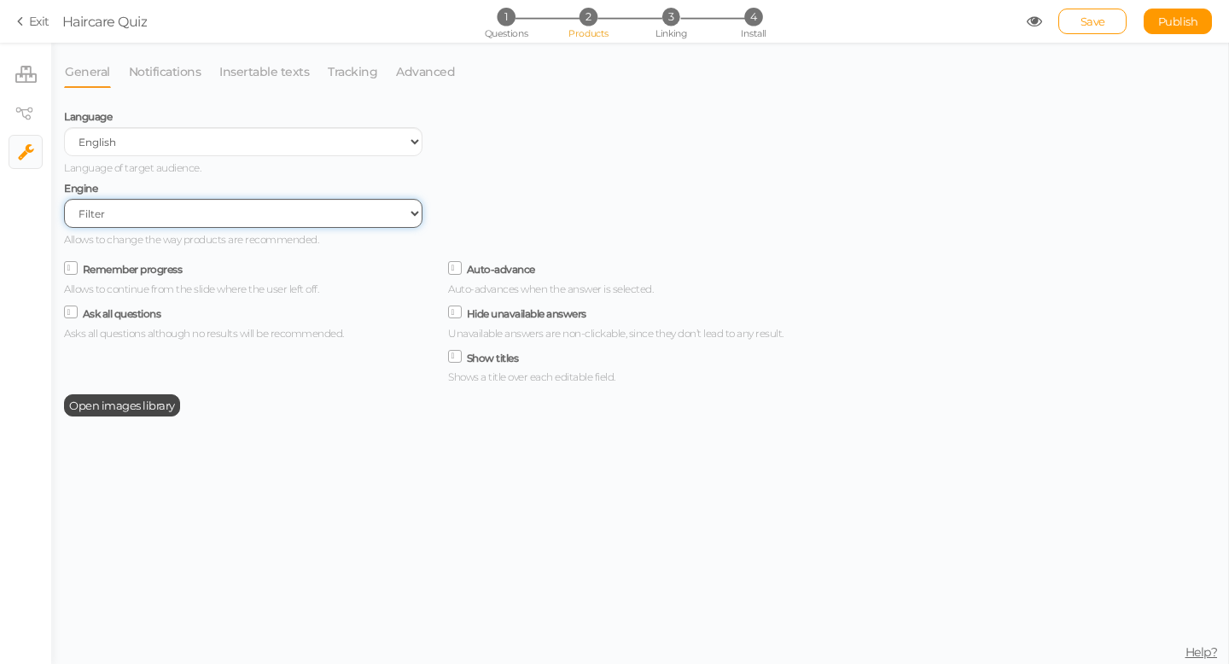
click at [138, 219] on select "Filter AI Tree No-Code Form (No products)" at bounding box center [243, 213] width 358 height 29
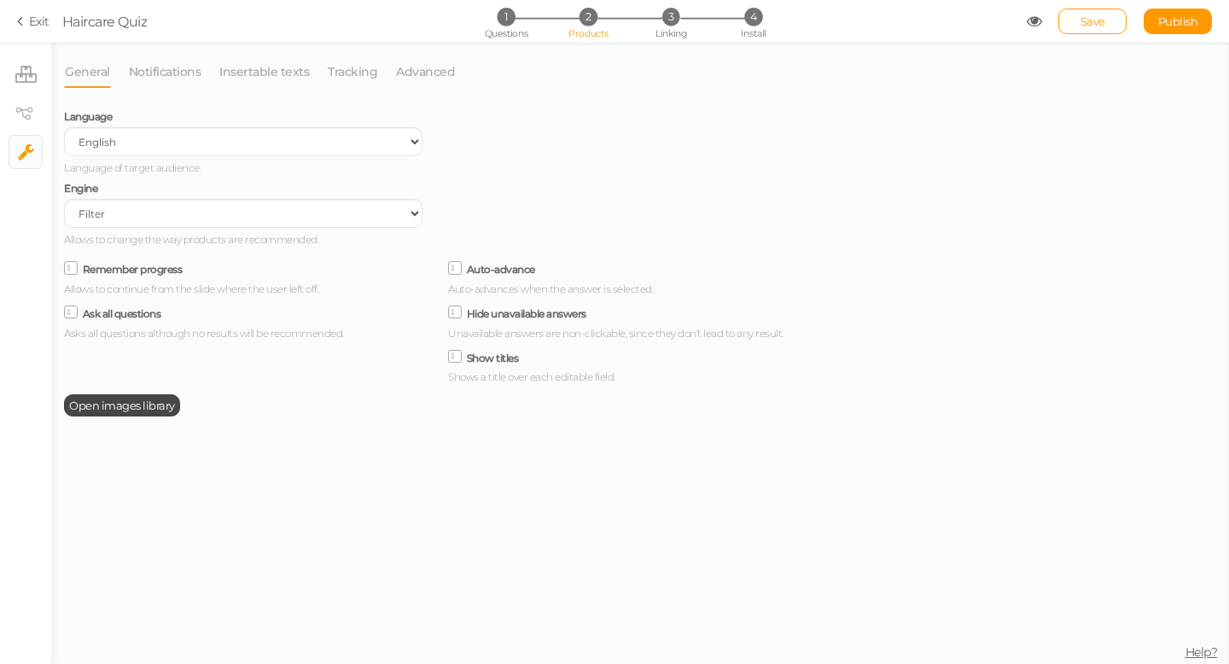
click at [588, 25] on span "2" at bounding box center [588, 17] width 18 height 18
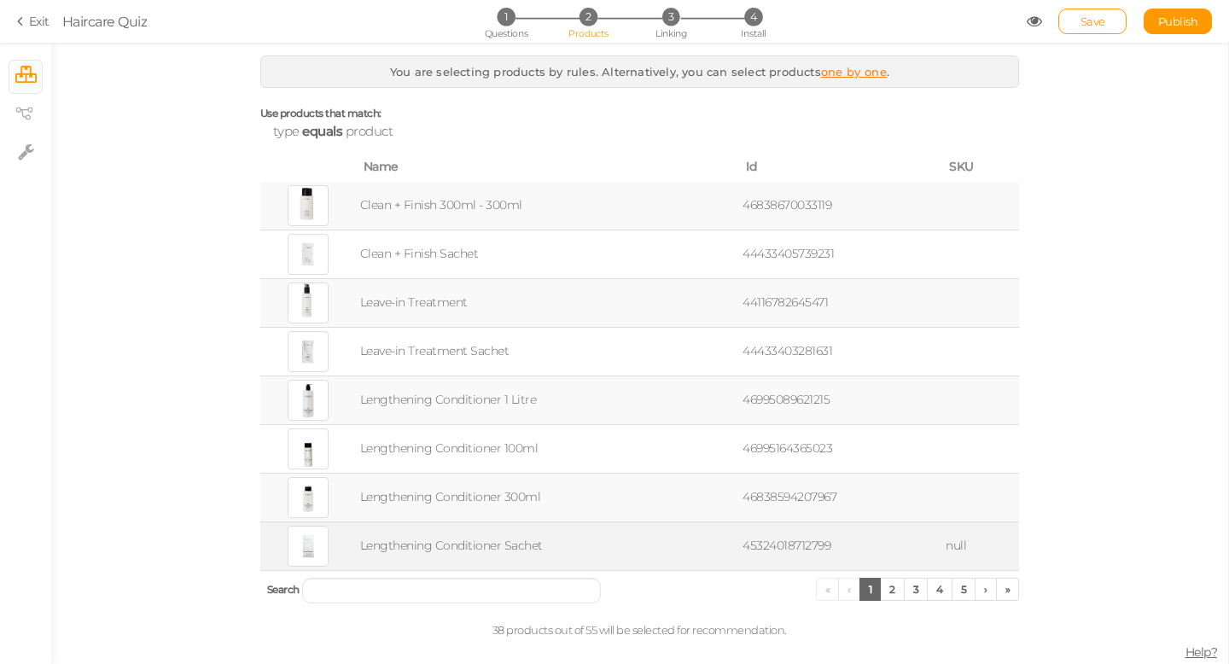
click at [307, 549] on div at bounding box center [308, 546] width 41 height 41
click at [788, 549] on td "45324018712799" at bounding box center [840, 545] width 203 height 49
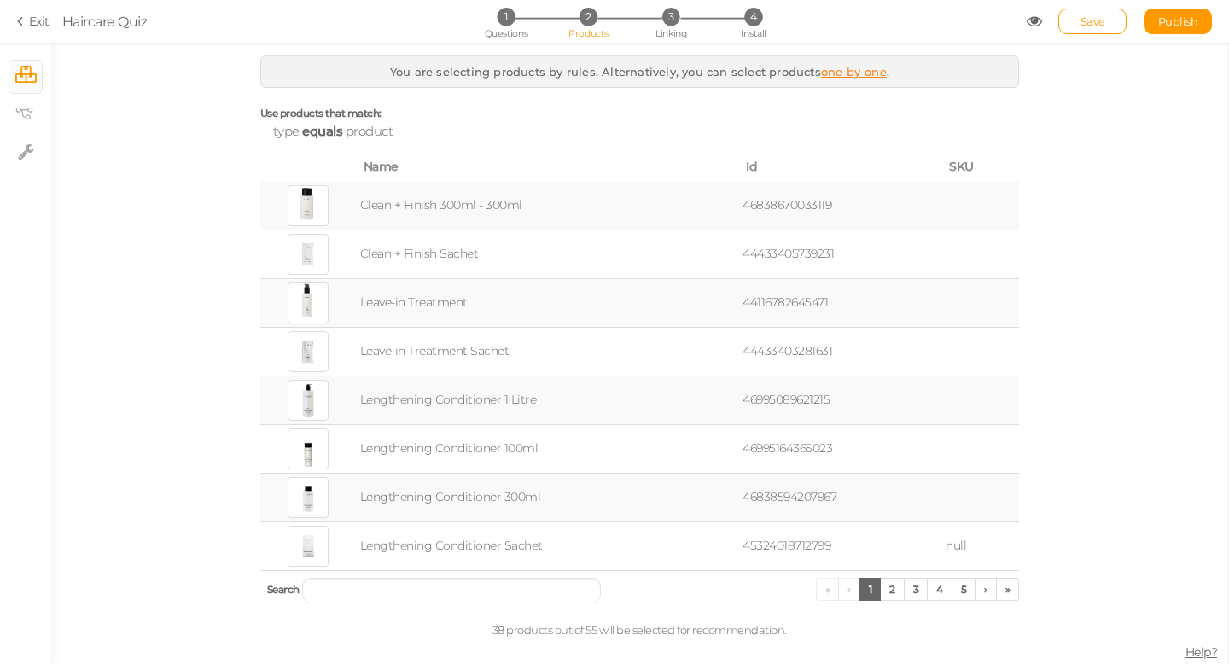
click at [460, 206] on td "Clean + Finish 300ml - 300ml" at bounding box center [548, 206] width 382 height 49
